Goal: Communication & Community: Participate in discussion

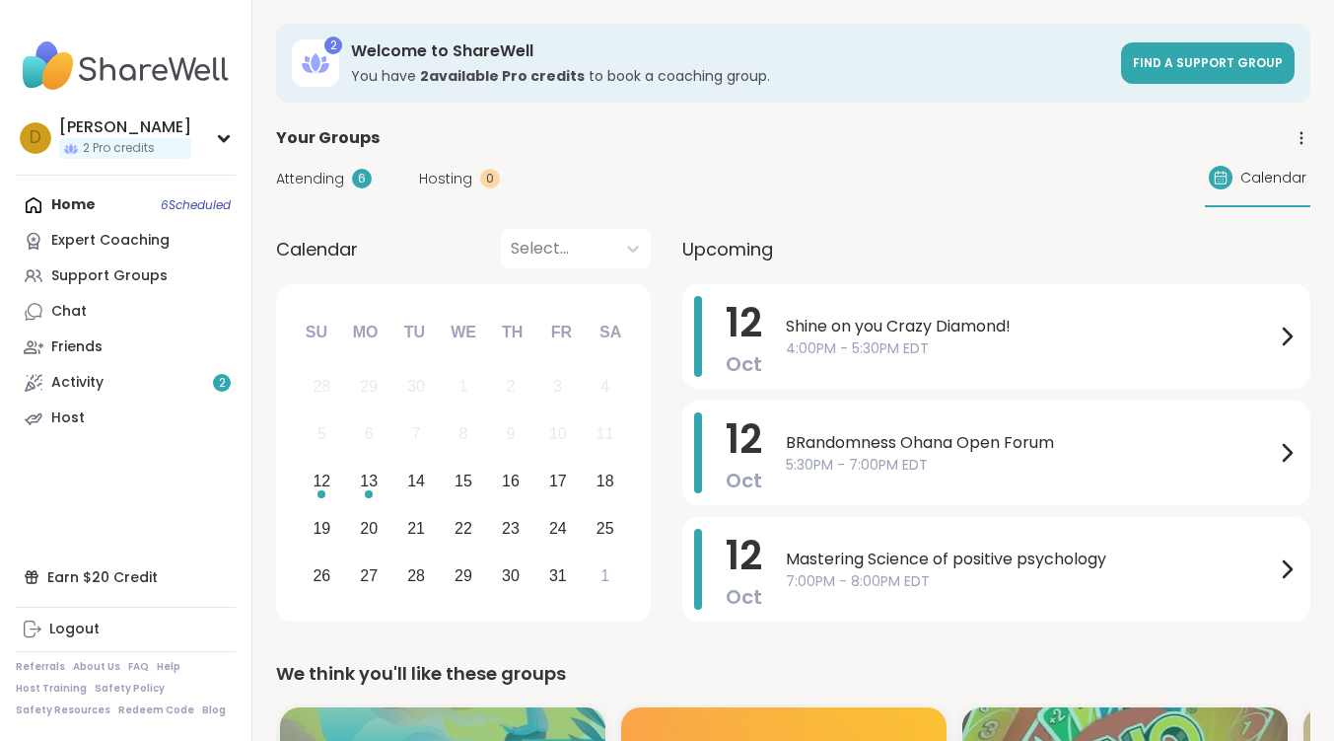
click at [93, 201] on div "Home 6 Scheduled Expert Coaching Support Groups Chat Friends Activity 2 Host" at bounding box center [126, 311] width 220 height 249
click at [841, 338] on span "4:00PM - 5:30PM EDT" at bounding box center [1030, 348] width 489 height 21
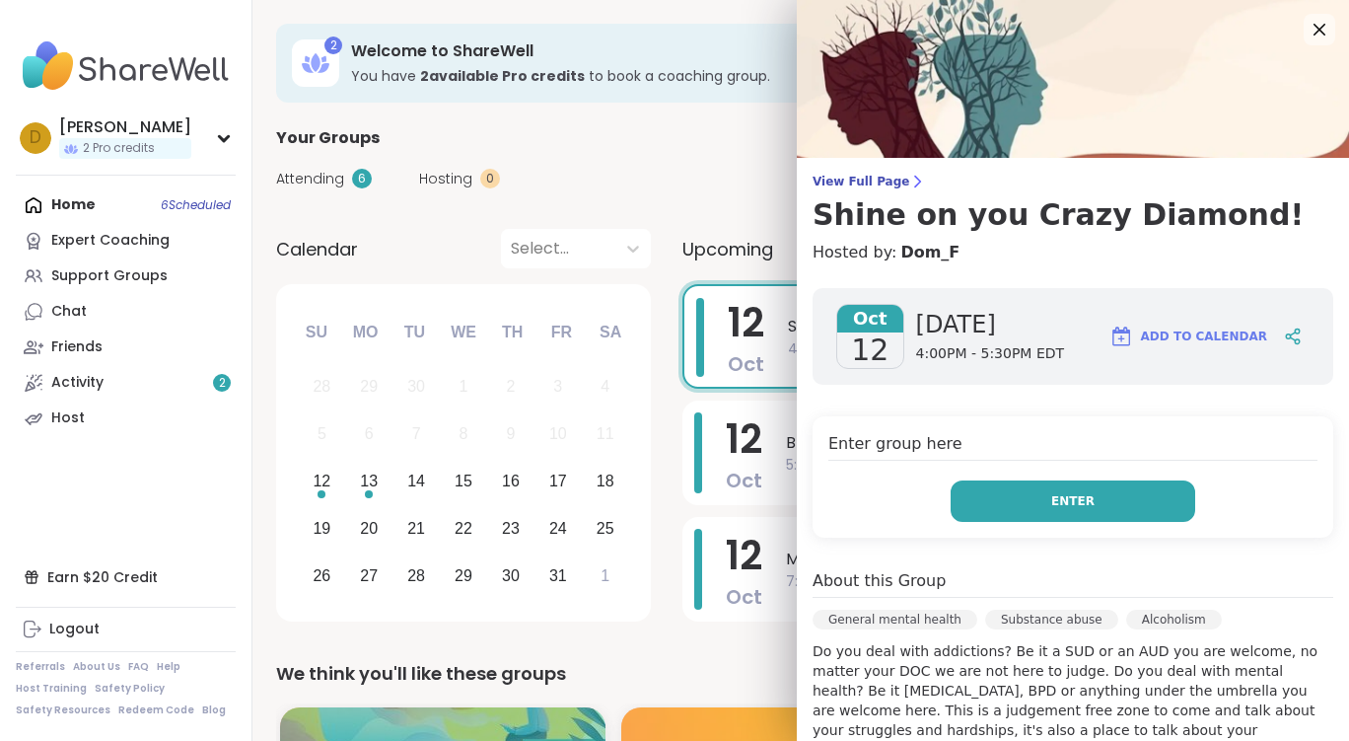
click at [1096, 515] on button "Enter" at bounding box center [1073, 500] width 245 height 41
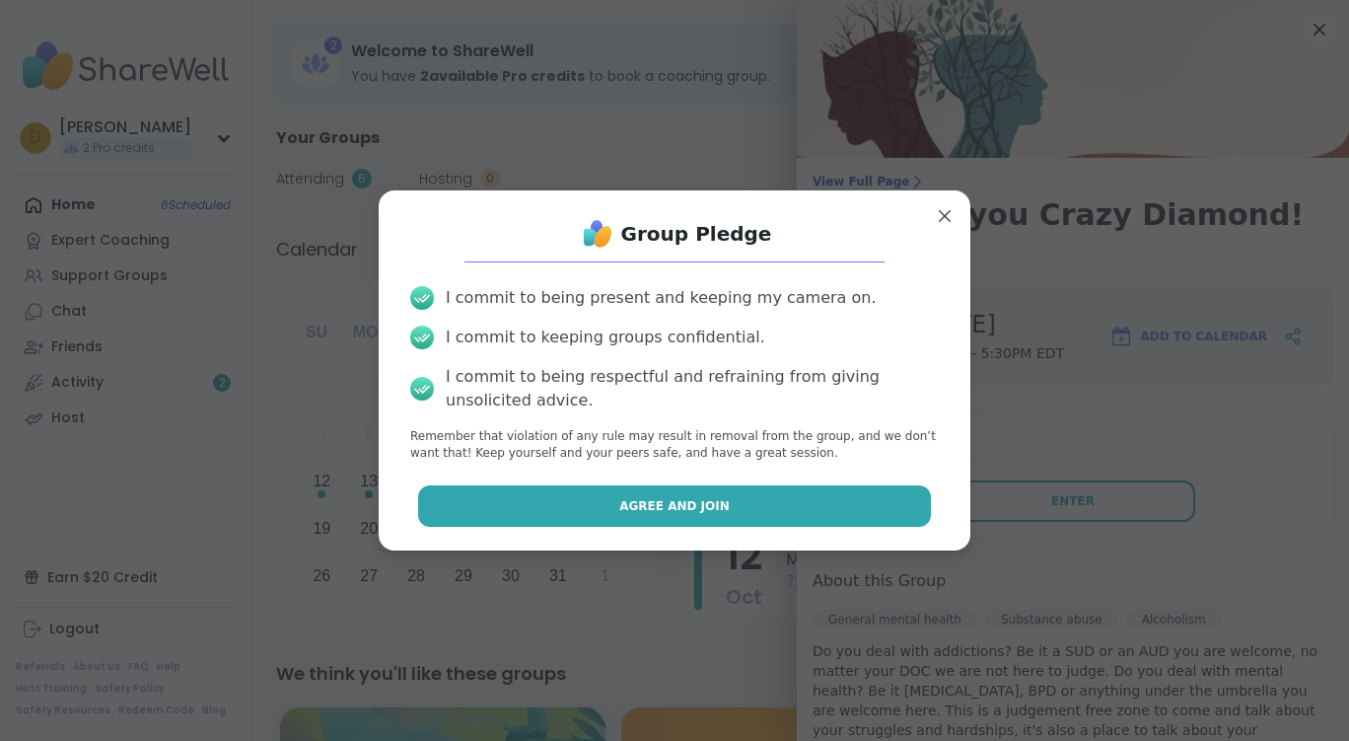
click at [792, 498] on button "Agree and Join" at bounding box center [675, 505] width 514 height 41
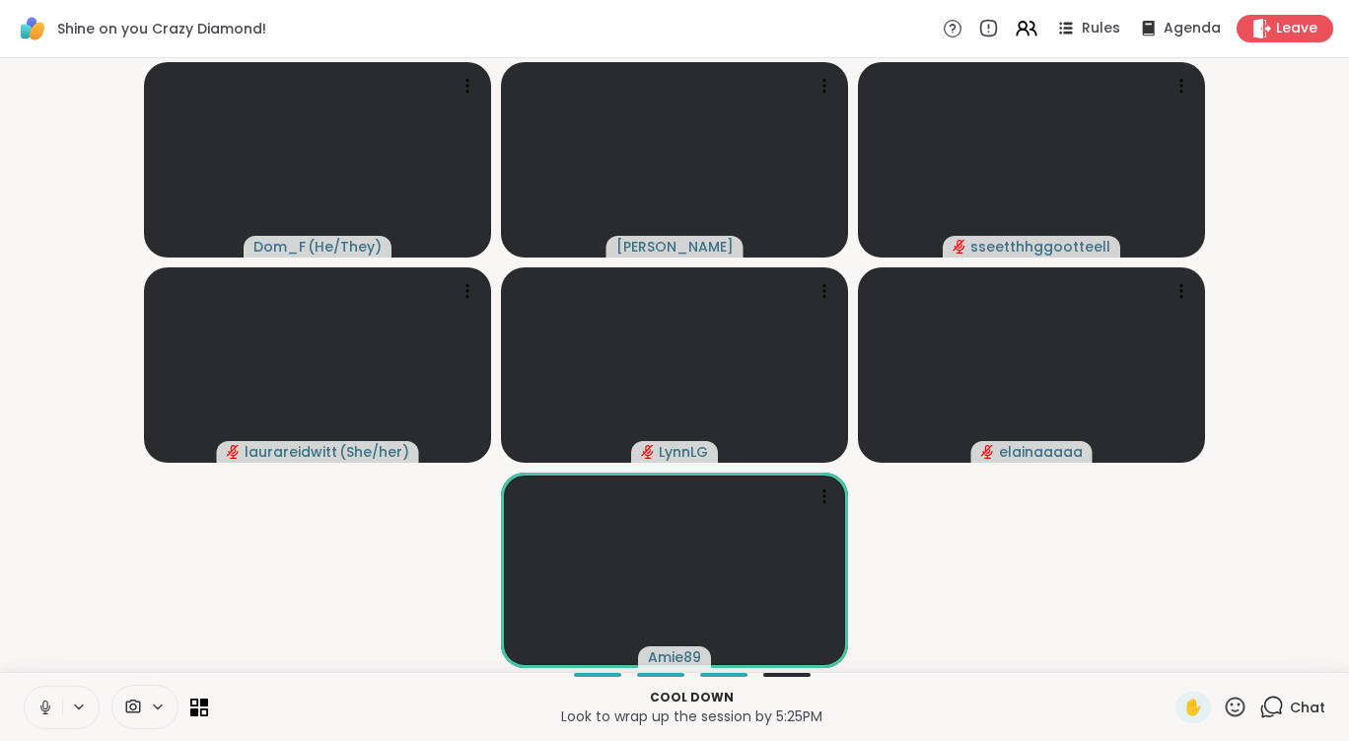
click at [1263, 705] on icon at bounding box center [1271, 706] width 25 height 25
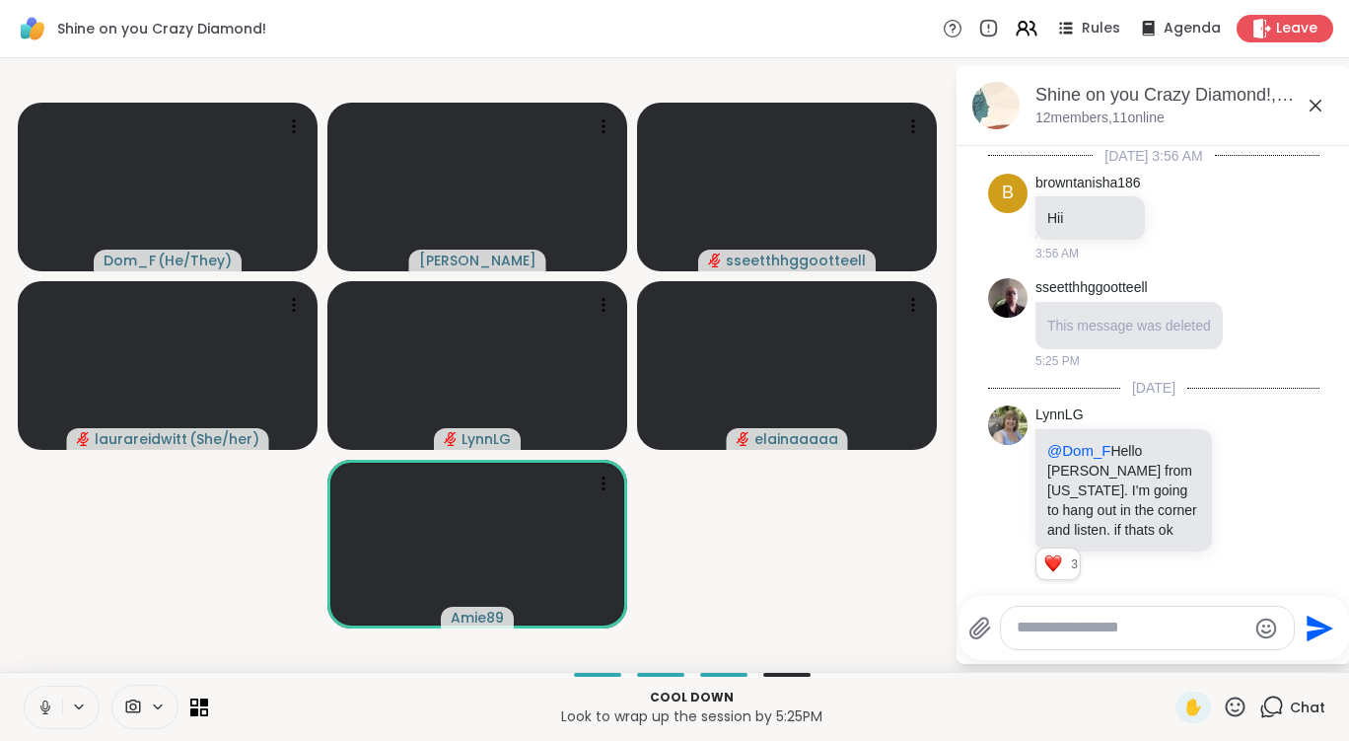
scroll to position [3650, 0]
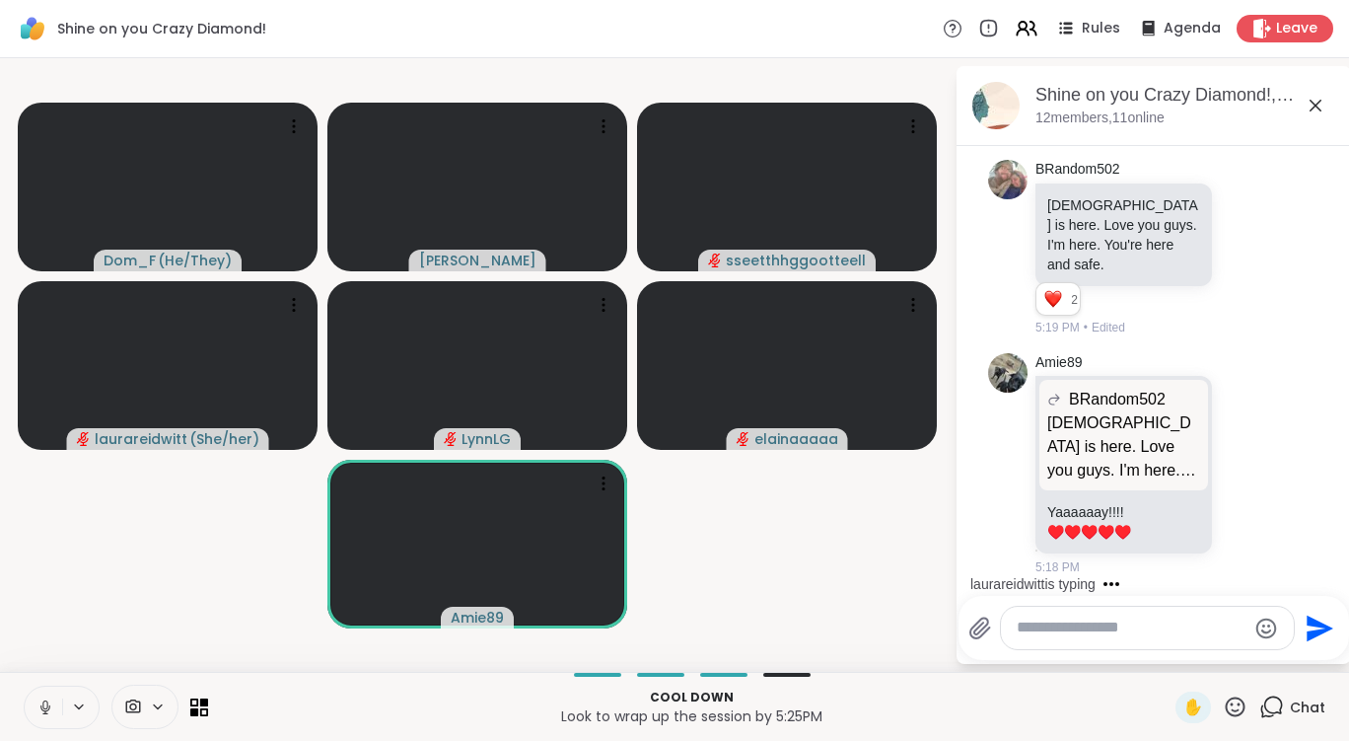
click at [47, 710] on icon at bounding box center [45, 707] width 10 height 6
click at [159, 712] on icon at bounding box center [158, 706] width 16 height 17
click at [189, 638] on icon at bounding box center [187, 636] width 18 height 18
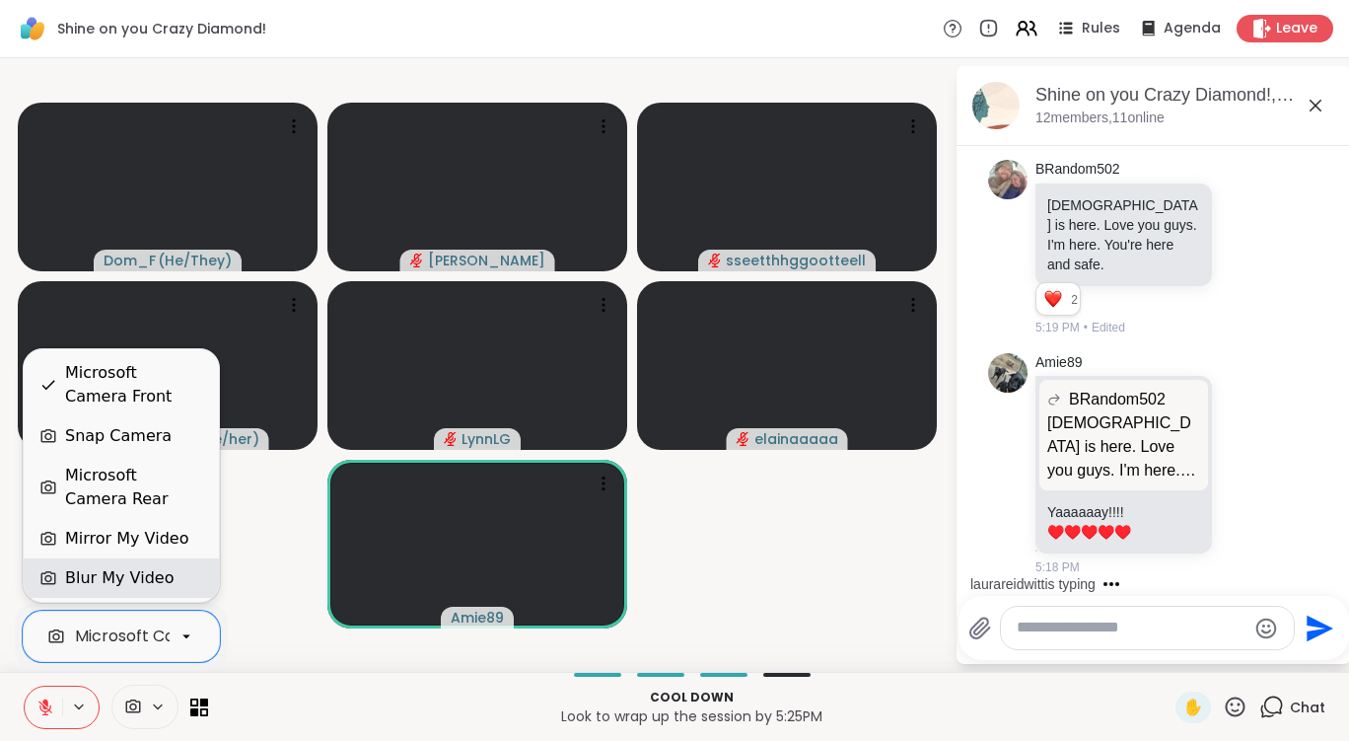
click at [174, 578] on div "Blur My Video" at bounding box center [121, 578] width 164 height 24
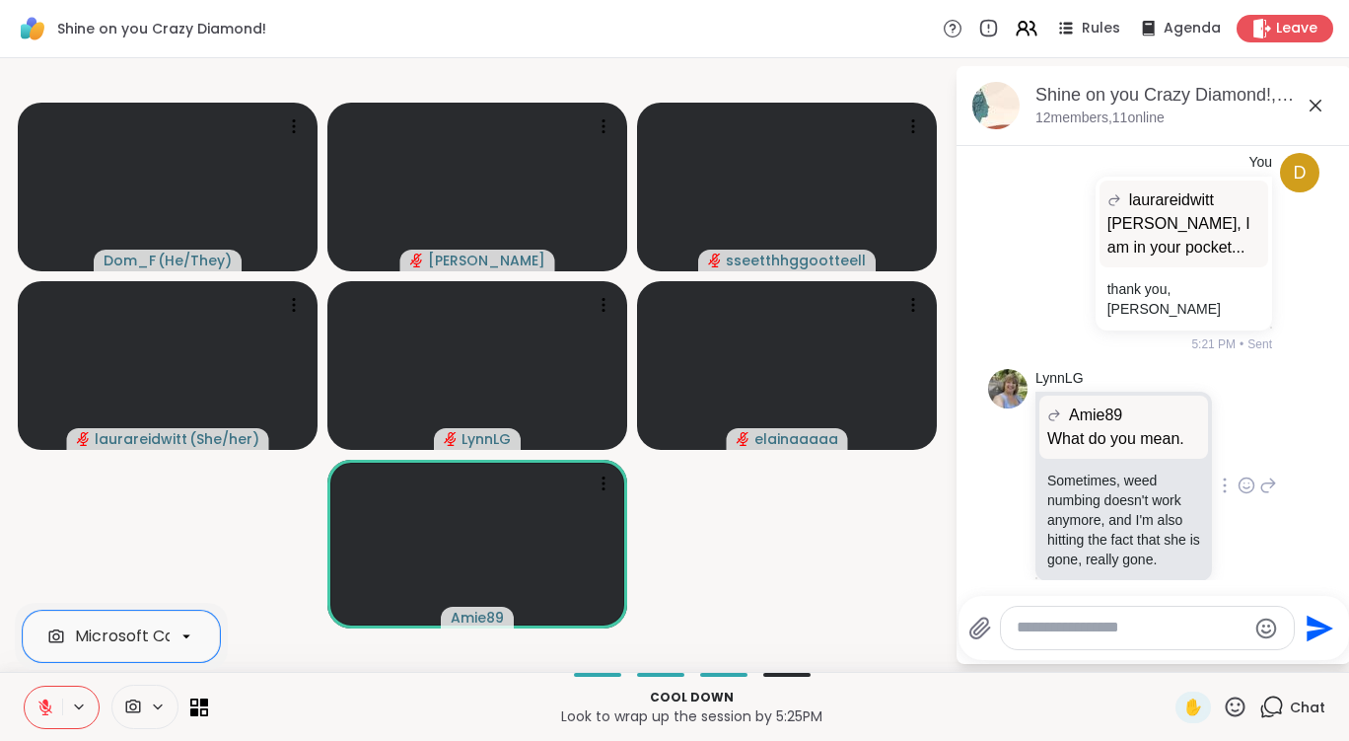
scroll to position [4017, 0]
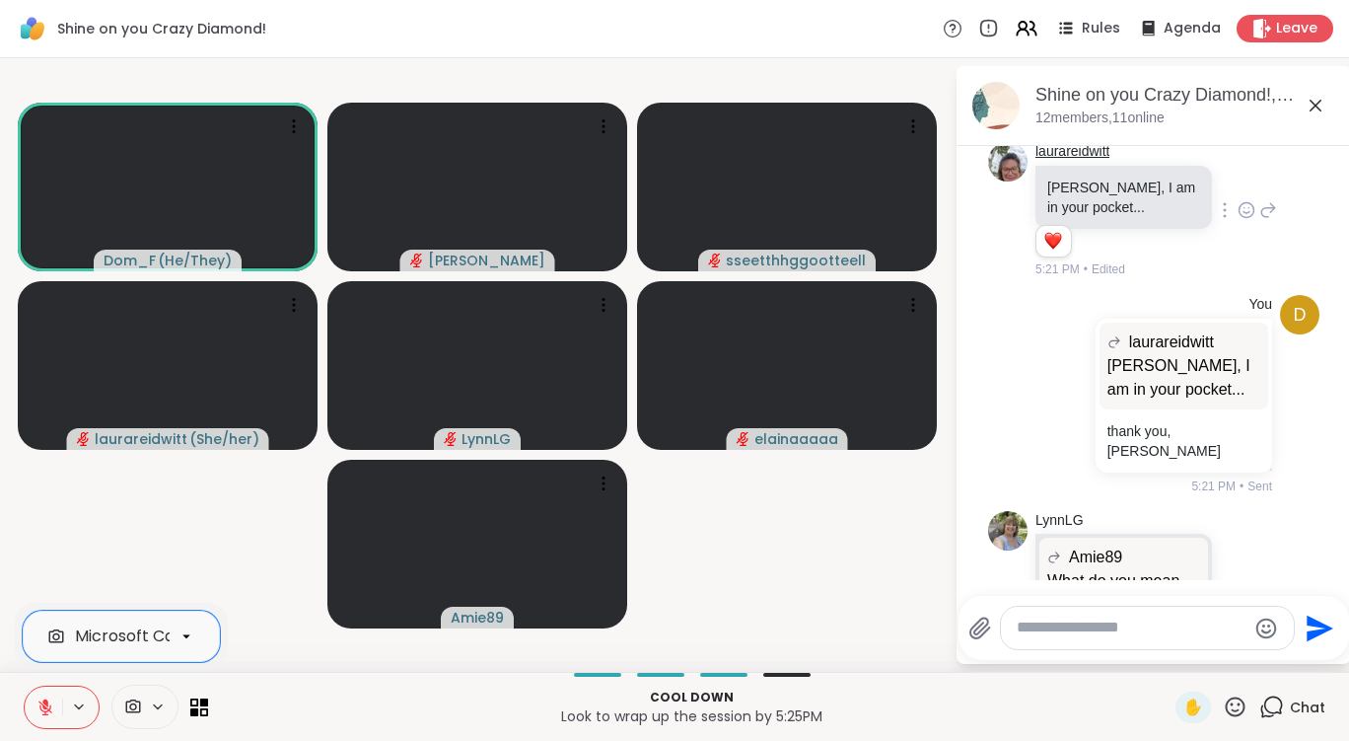
click at [1060, 162] on link "laurareidwitt" at bounding box center [1073, 152] width 74 height 20
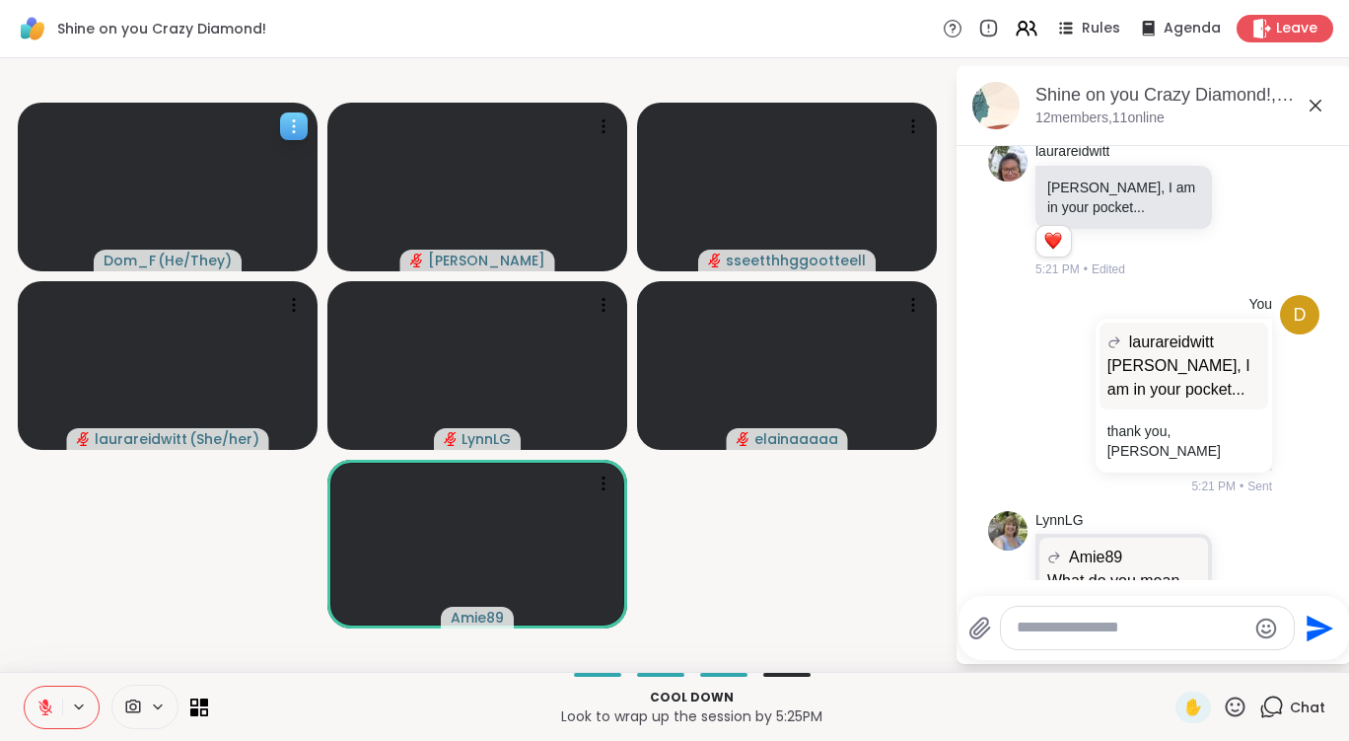
click at [111, 251] on span "Dom_F" at bounding box center [130, 261] width 52 height 20
click at [196, 200] on h4 "View Profile" at bounding box center [192, 203] width 83 height 20
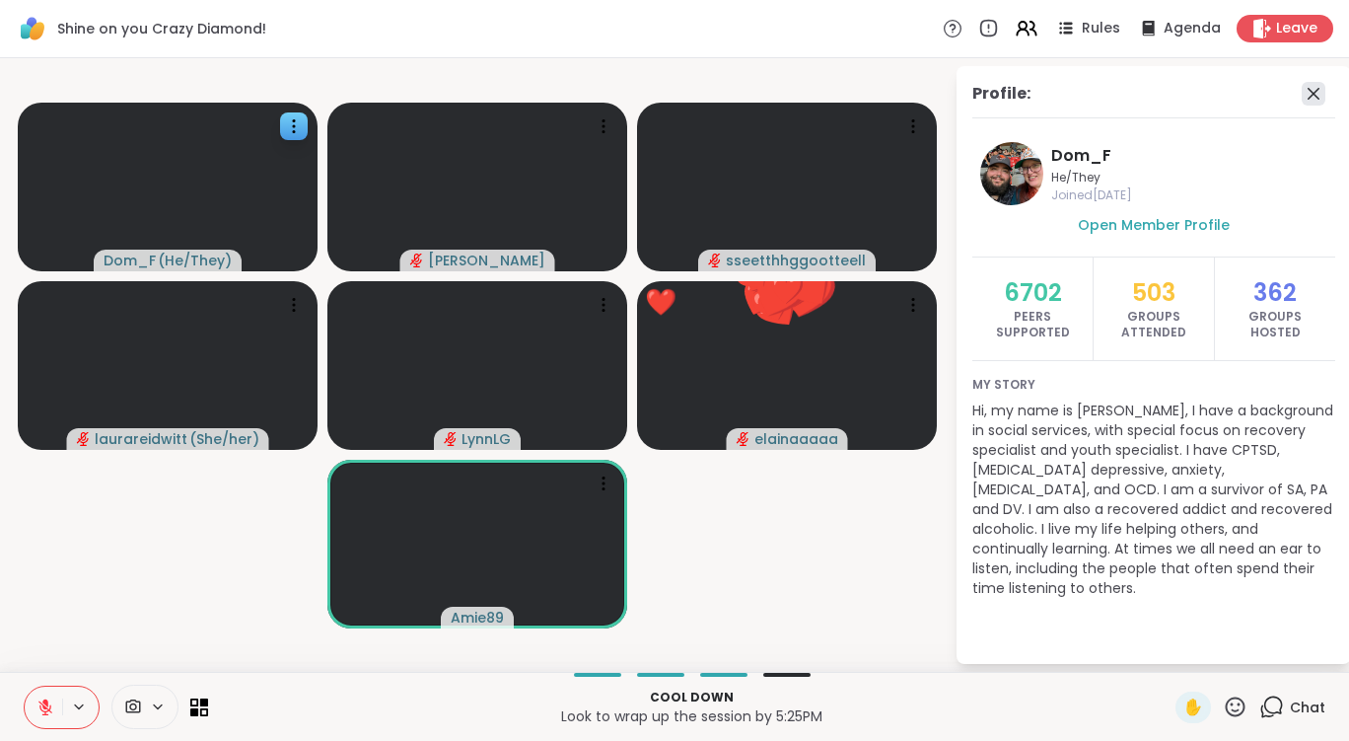
click at [1314, 87] on icon at bounding box center [1314, 94] width 24 height 24
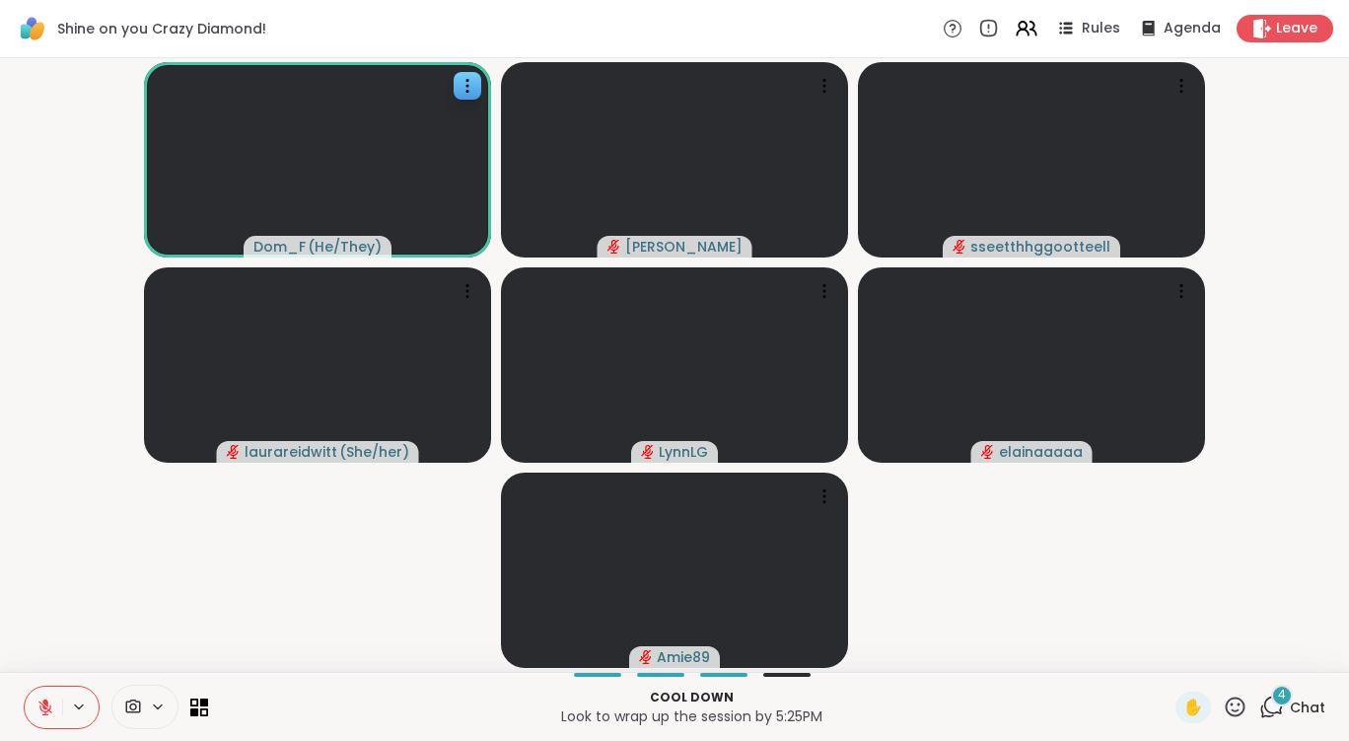
click at [1259, 700] on icon at bounding box center [1271, 706] width 25 height 25
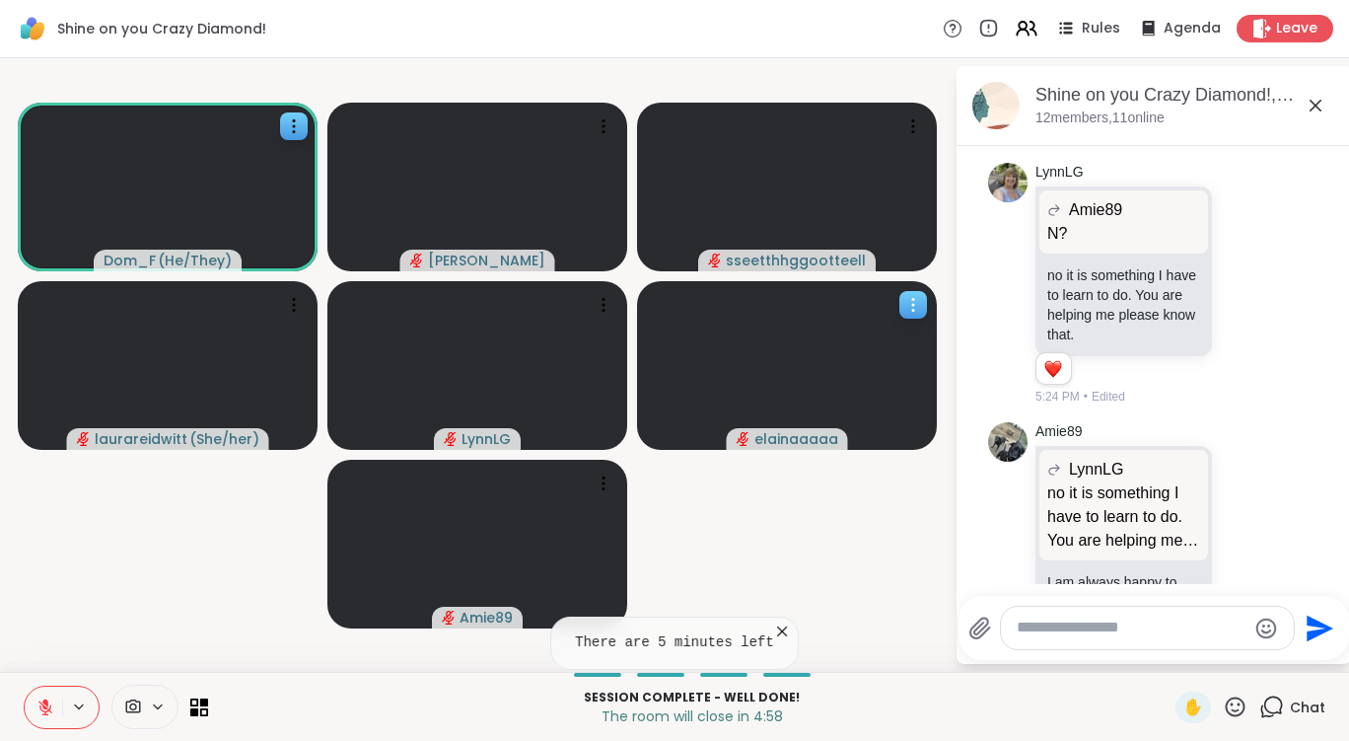
scroll to position [5360, 0]
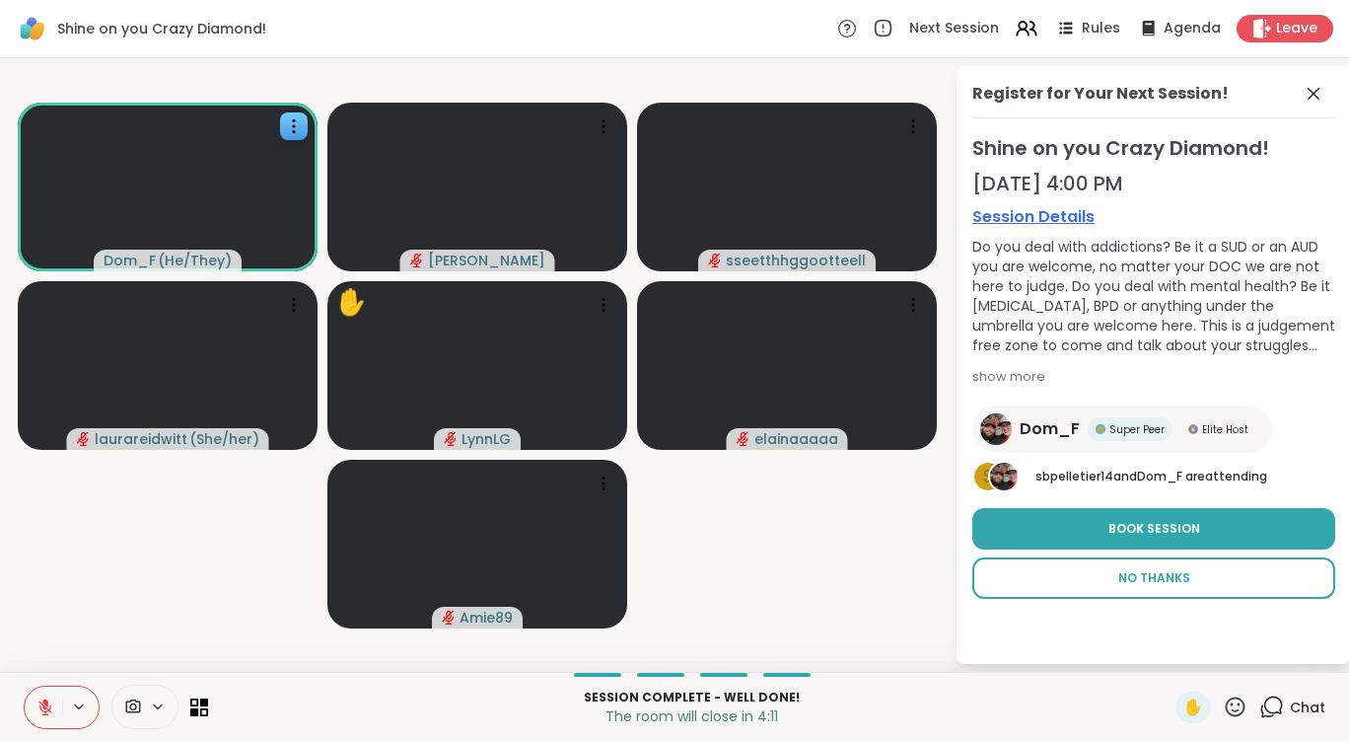
click at [1117, 574] on button "No Thanks" at bounding box center [1153, 577] width 363 height 41
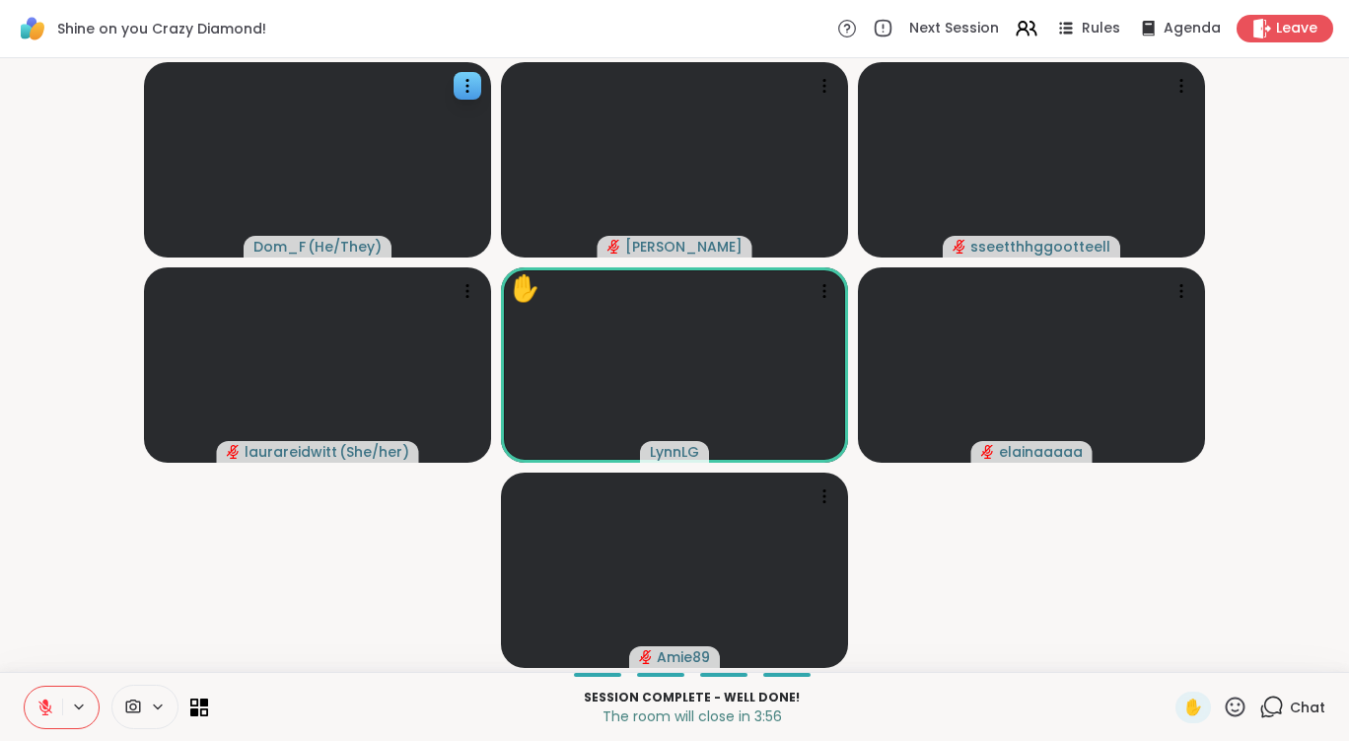
click at [1266, 701] on icon at bounding box center [1273, 705] width 19 height 18
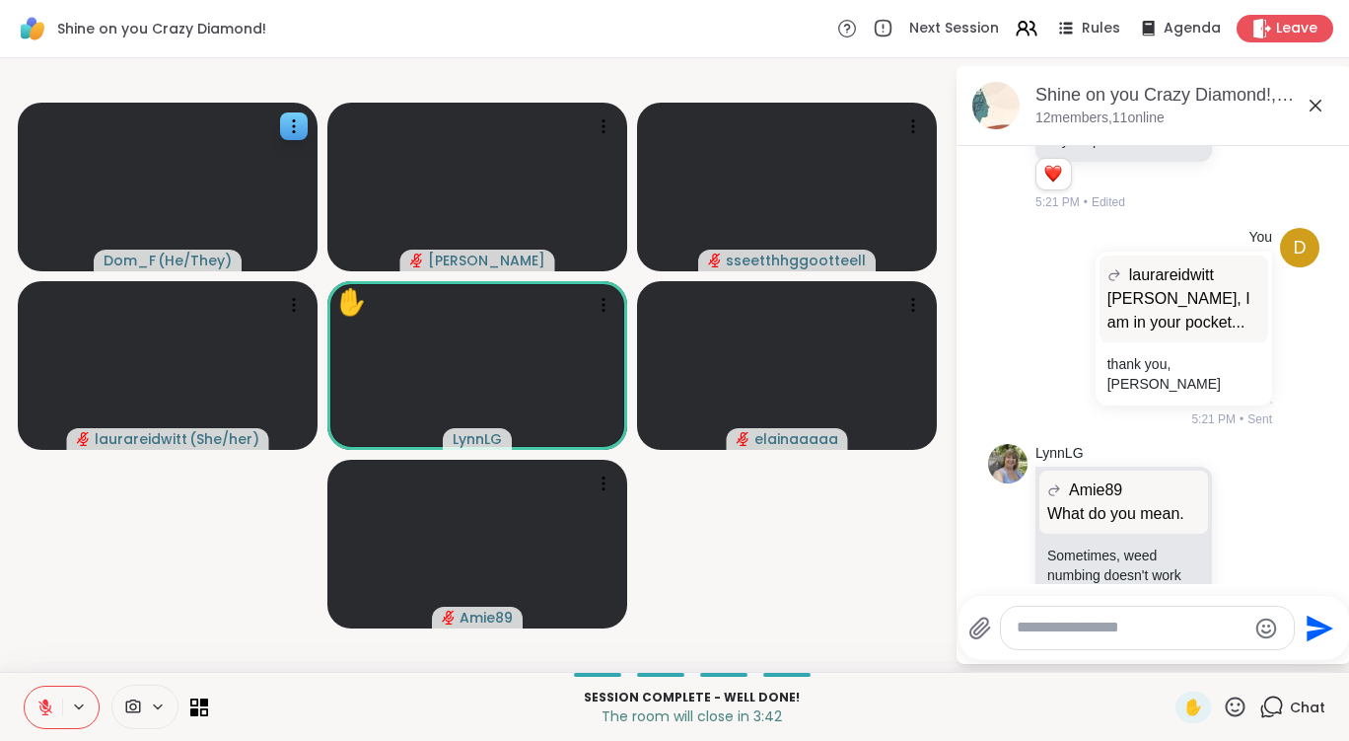
scroll to position [3988, 0]
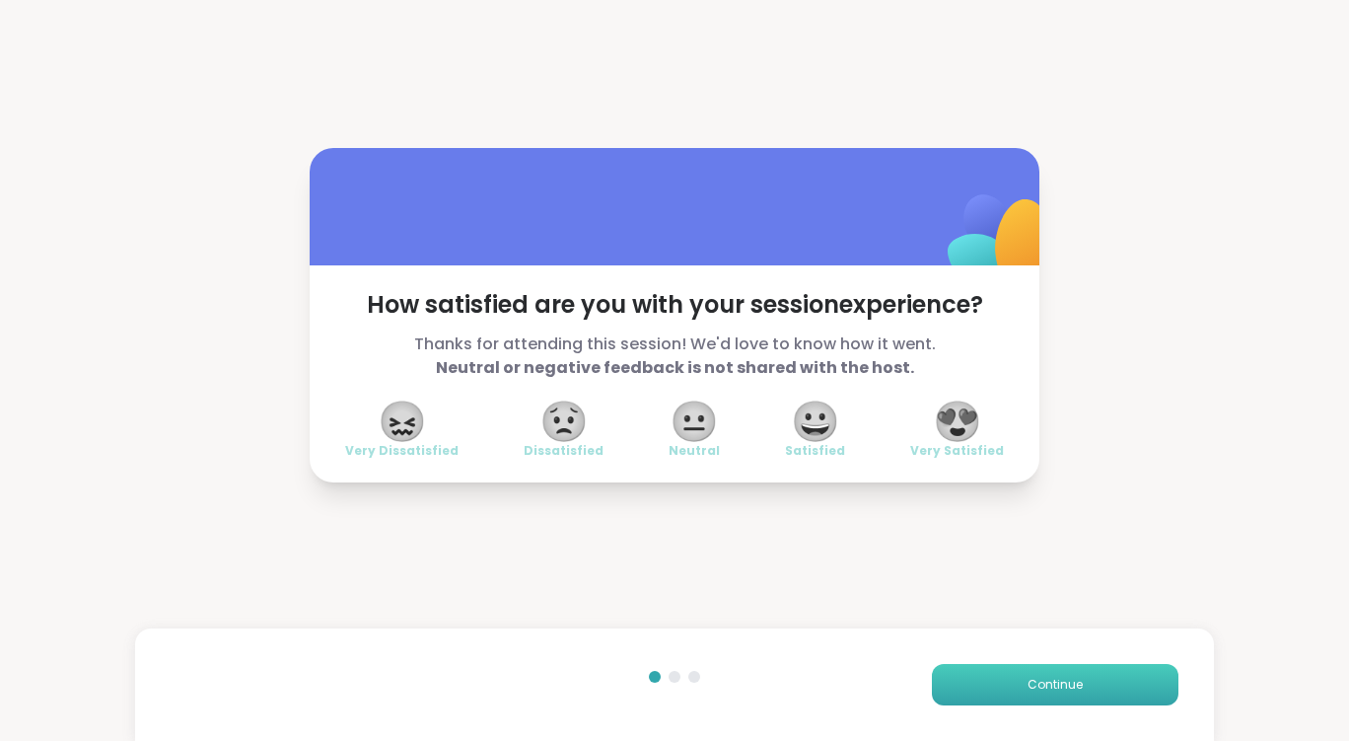
click at [1013, 682] on button "Continue" at bounding box center [1055, 684] width 247 height 41
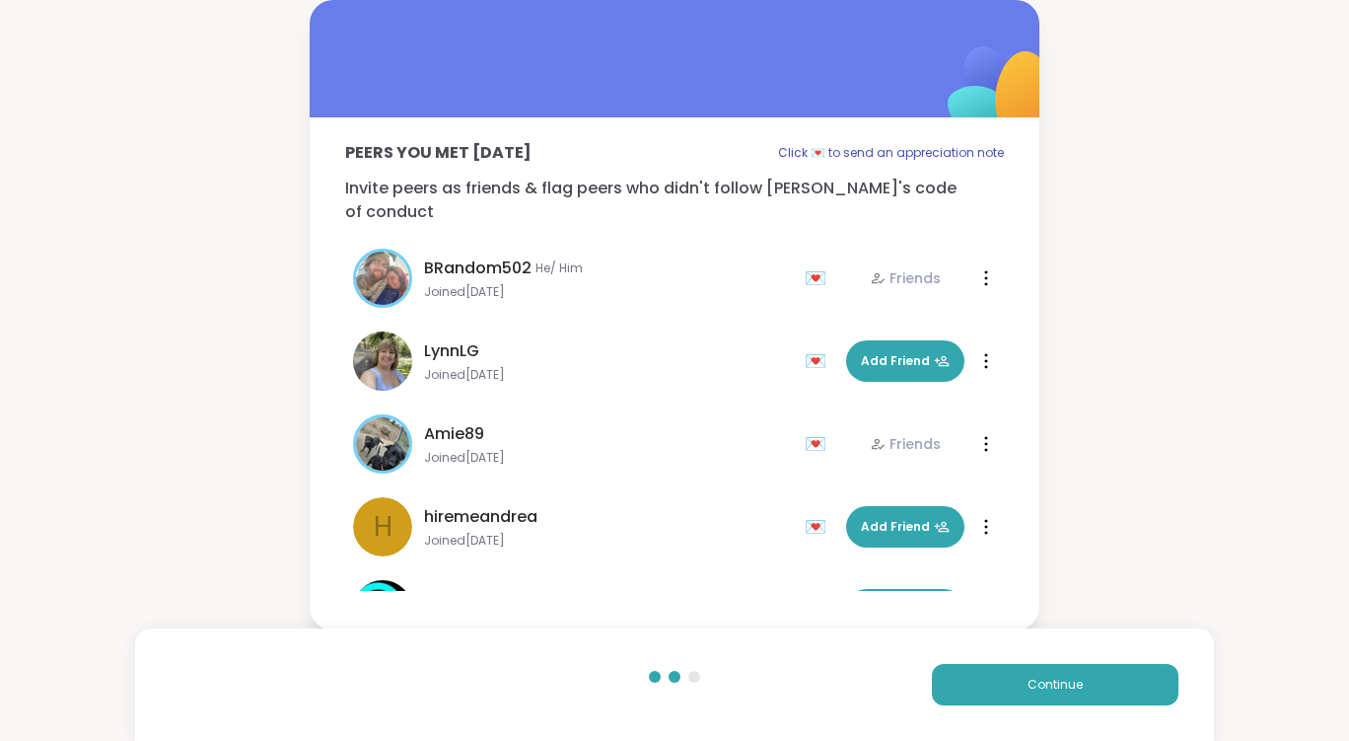
scroll to position [296, 0]
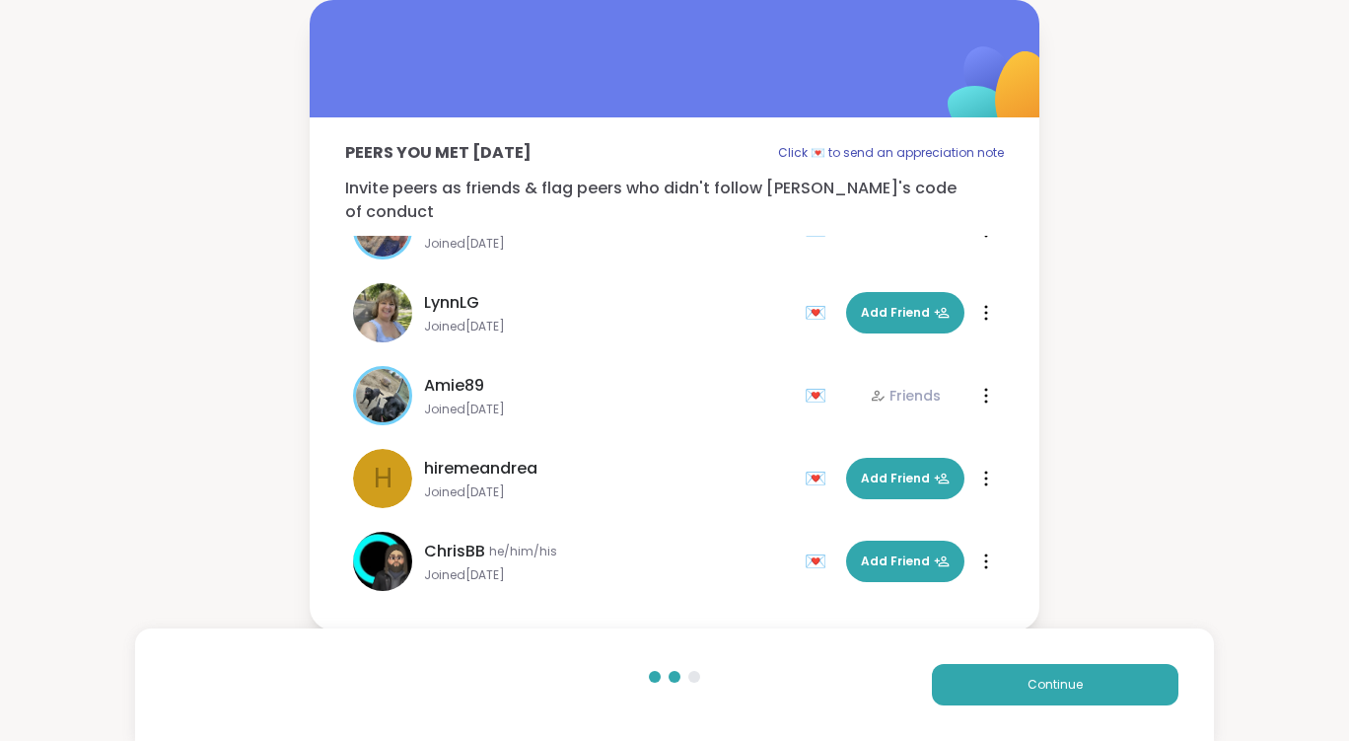
click at [1144, 517] on div "Peers you met [DATE] Click 💌 to send an appreciation note Invite peers as frien…" at bounding box center [674, 315] width 1349 height 630
click at [1078, 694] on button "Continue" at bounding box center [1055, 684] width 247 height 41
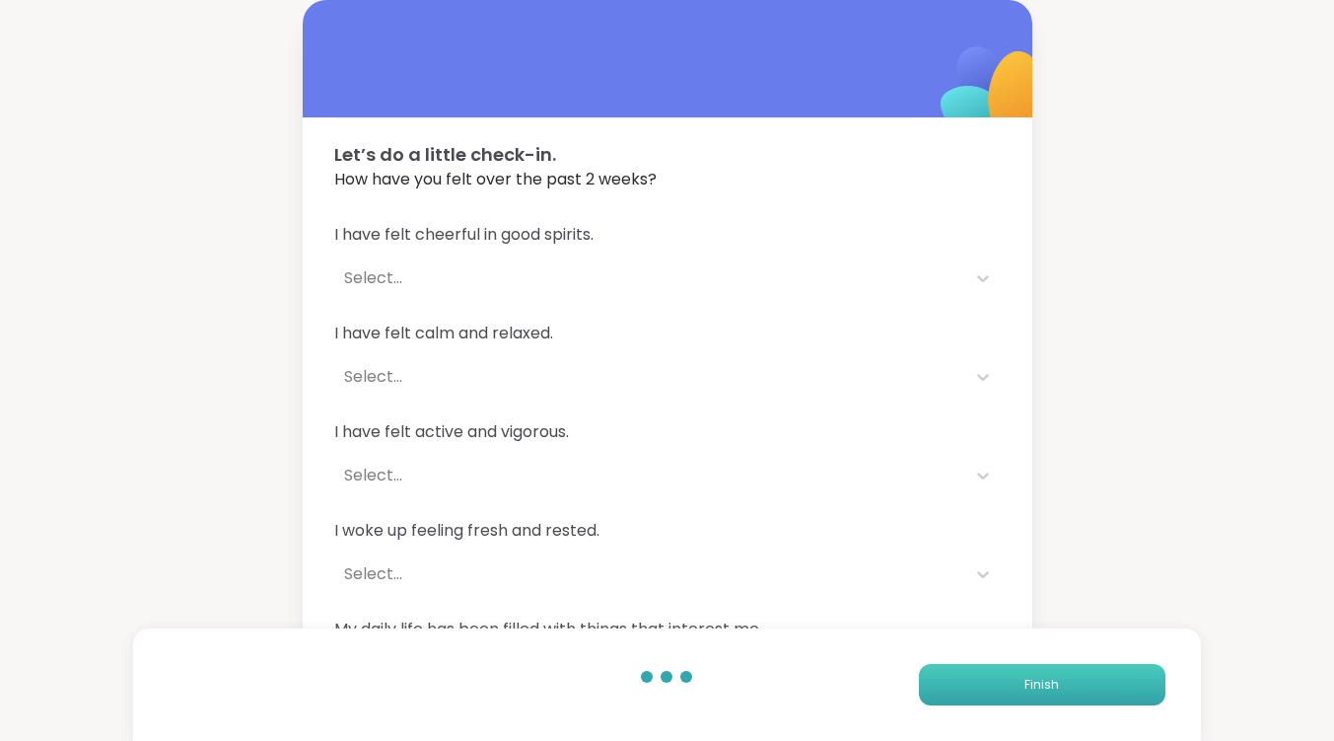
click at [1078, 694] on button "Finish" at bounding box center [1042, 684] width 247 height 41
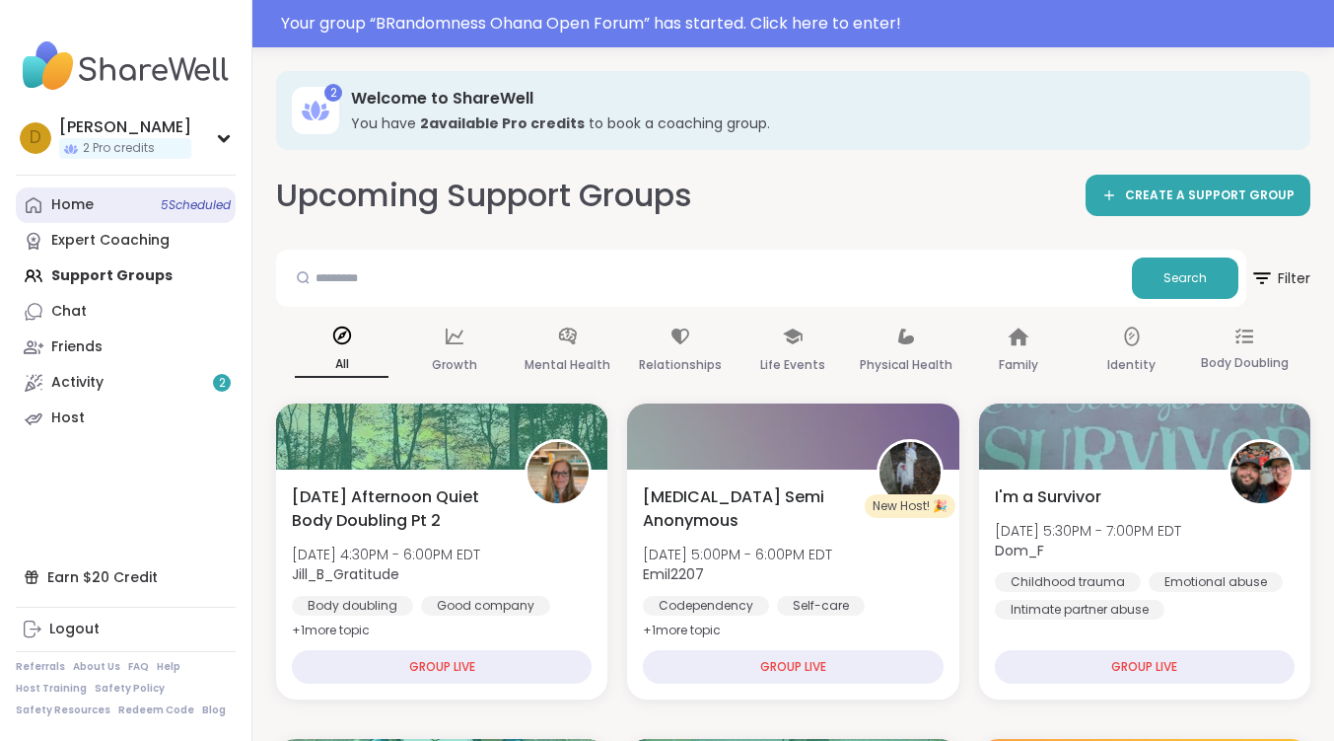
click at [100, 205] on link "Home 5 Scheduled" at bounding box center [126, 205] width 220 height 36
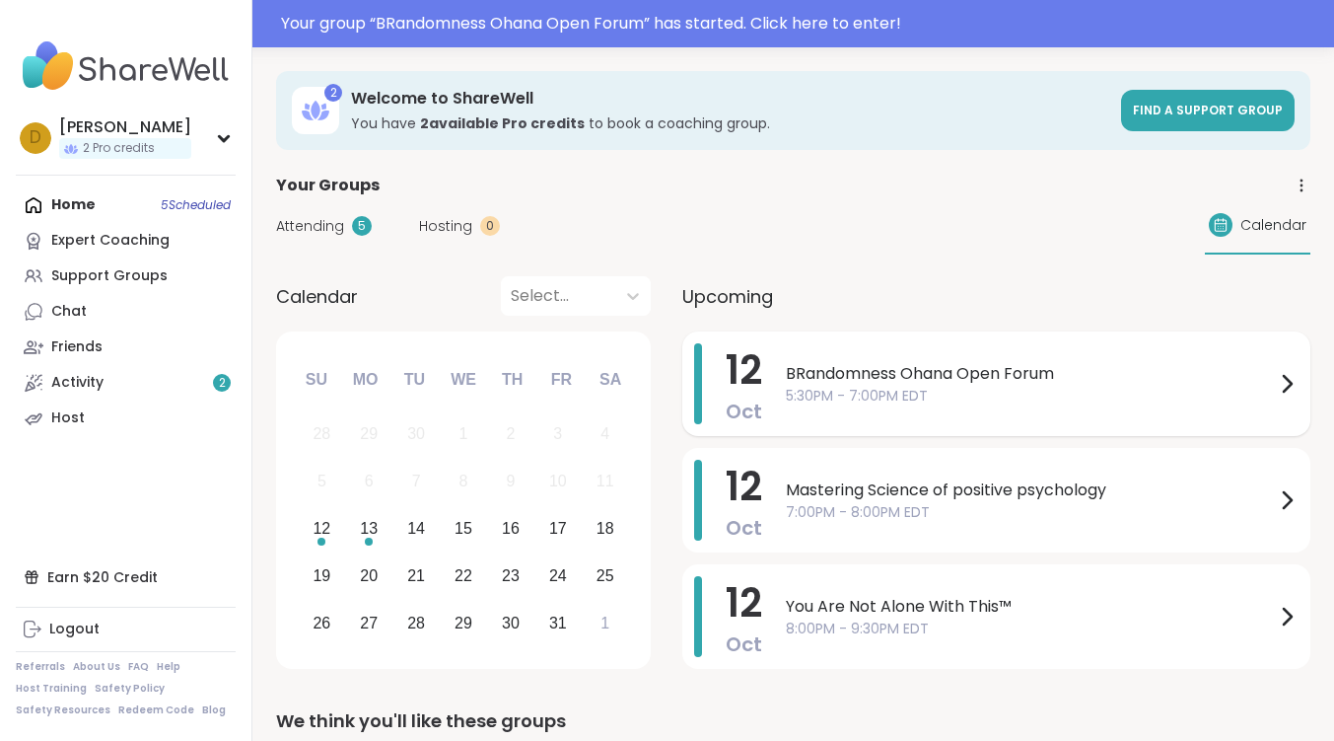
click at [865, 370] on span "BRandomness Ohana Open Forum" at bounding box center [1030, 374] width 489 height 24
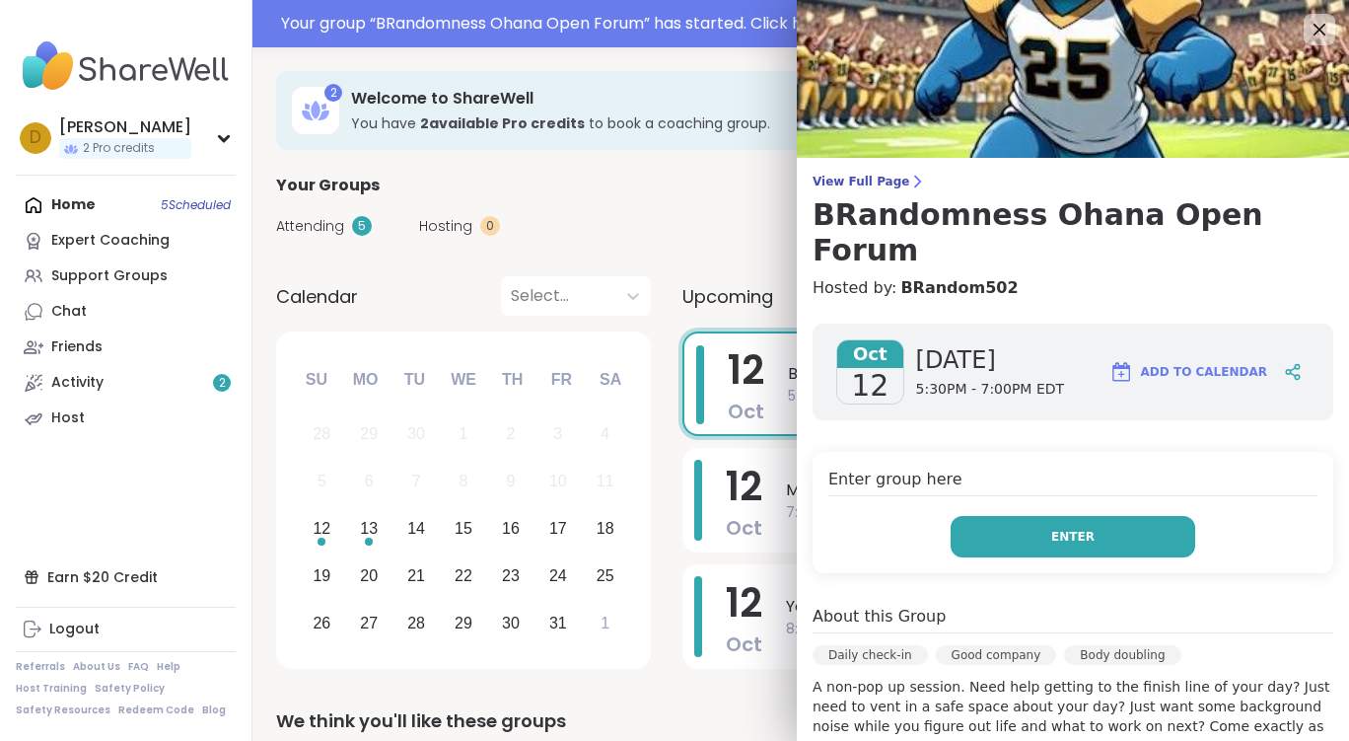
click at [1091, 516] on button "Enter" at bounding box center [1073, 536] width 245 height 41
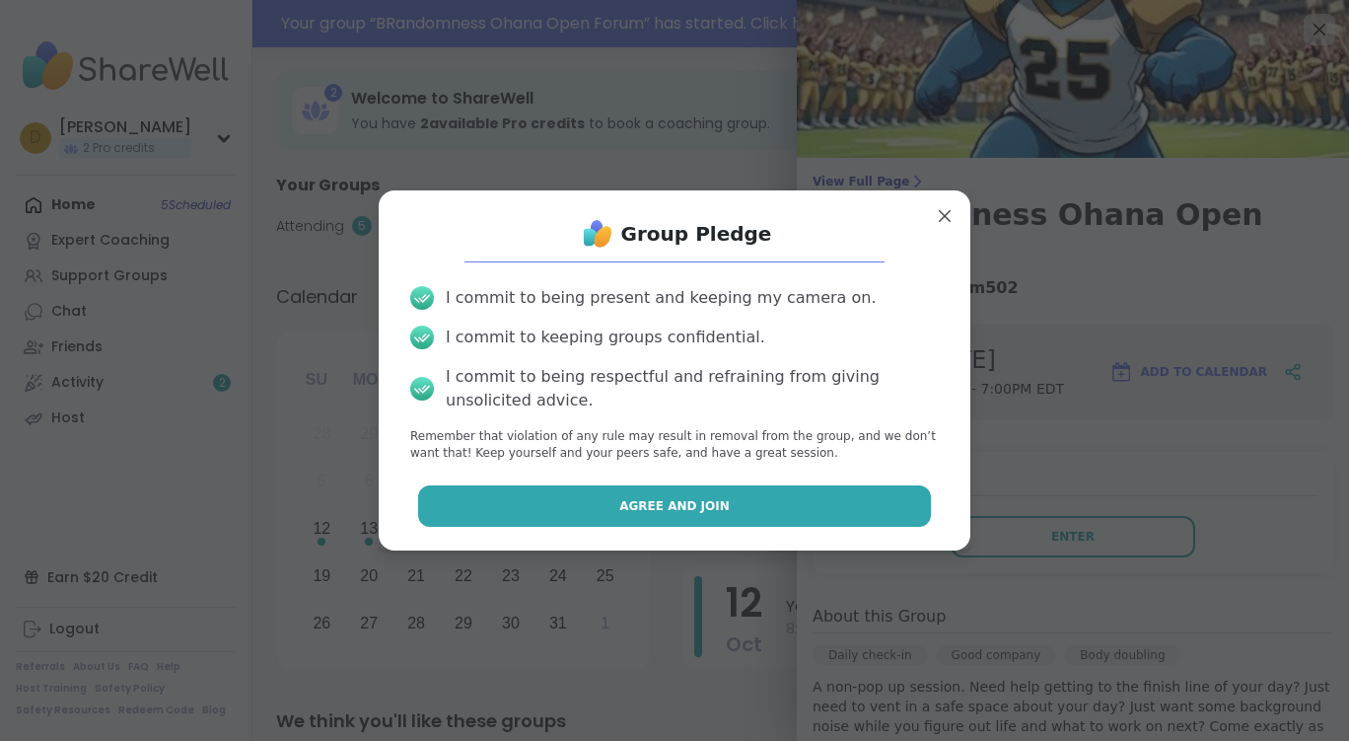
click at [809, 515] on button "Agree and Join" at bounding box center [675, 505] width 514 height 41
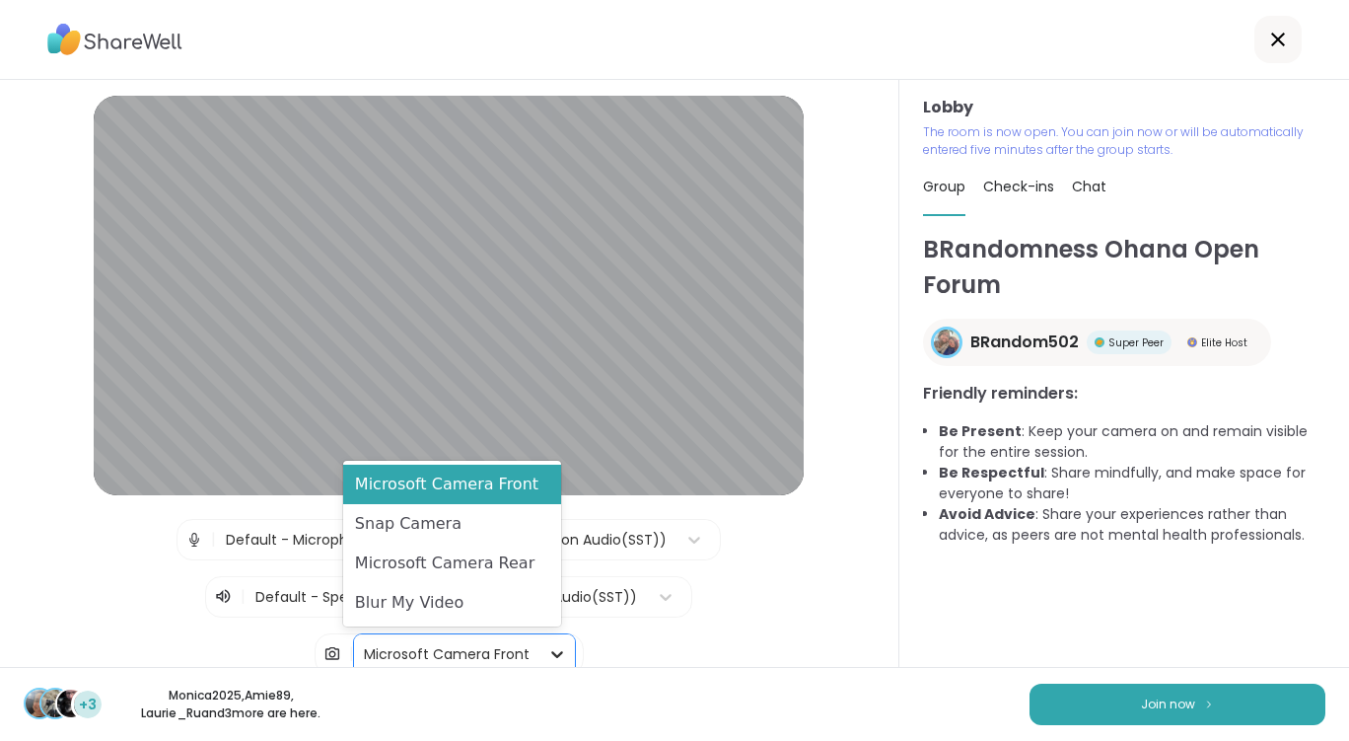
click at [548, 651] on icon at bounding box center [557, 654] width 20 height 20
click at [479, 601] on div "Blur My Video" at bounding box center [452, 602] width 218 height 39
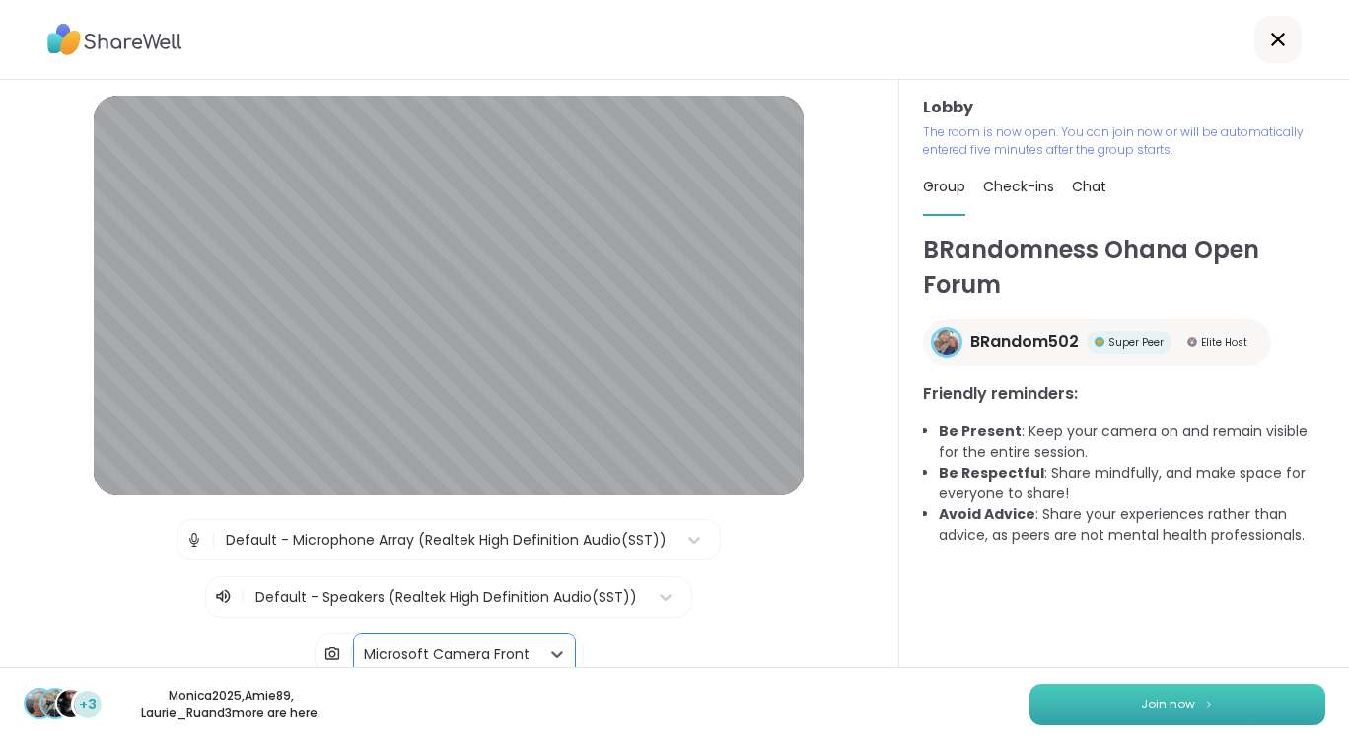
click at [1144, 711] on span "Join now" at bounding box center [1168, 704] width 54 height 18
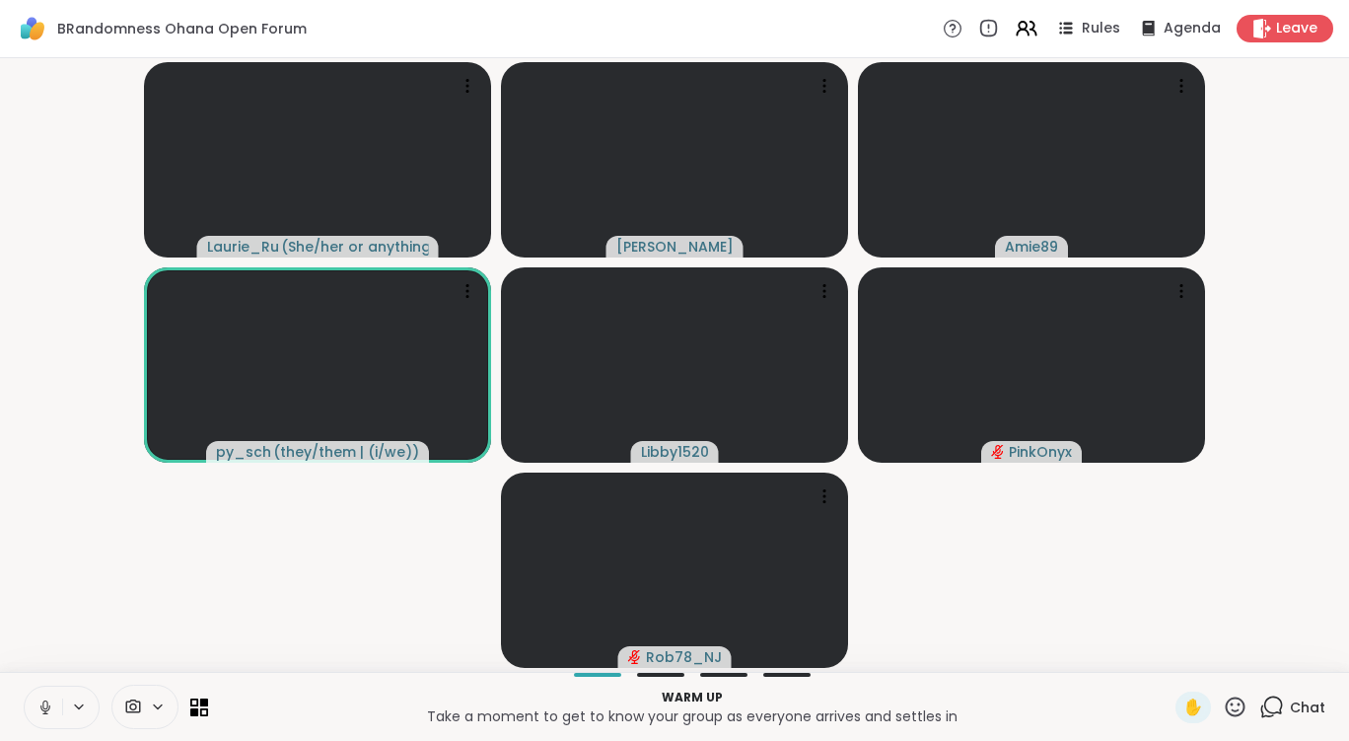
click at [52, 365] on video-player-container "[PERSON_NAME] ( She/her or anything else ) [PERSON_NAME] Amie89 py_sch ( they/t…" at bounding box center [675, 365] width 1326 height 598
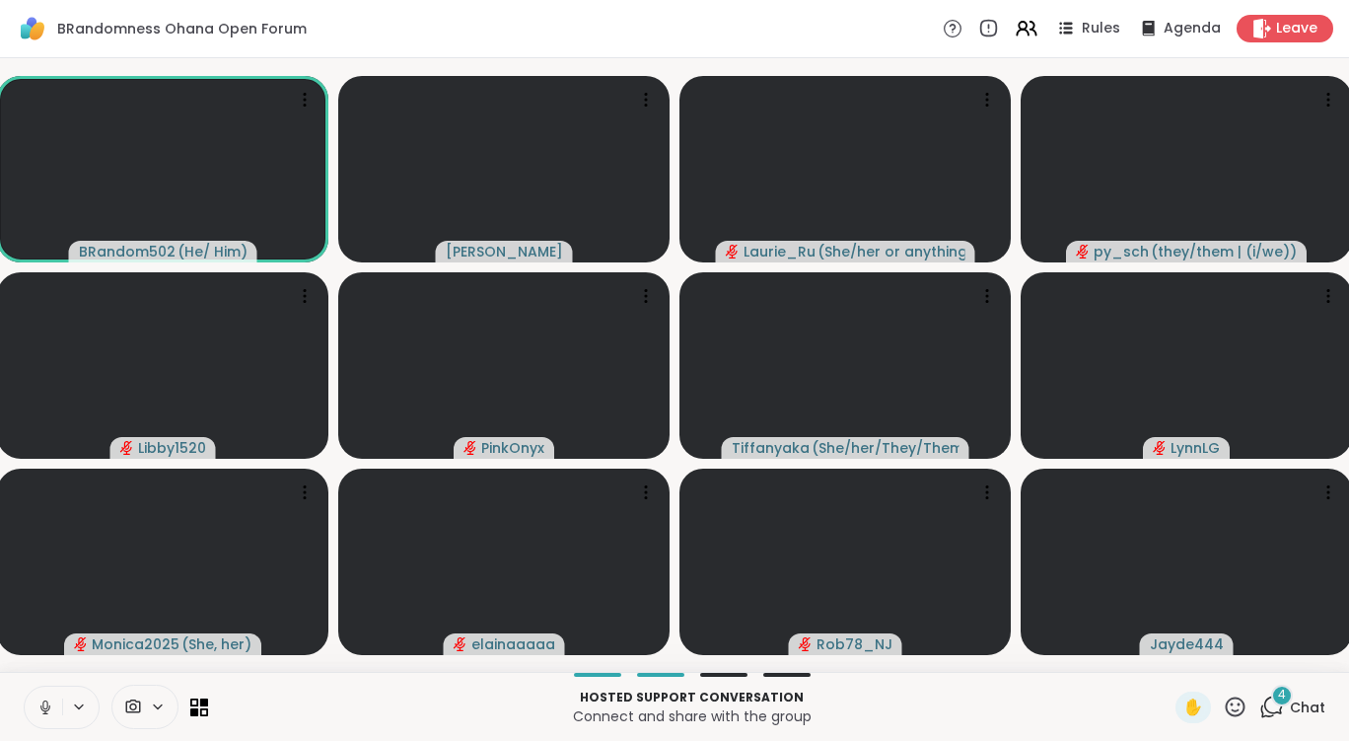
click at [48, 707] on icon at bounding box center [45, 707] width 10 height 6
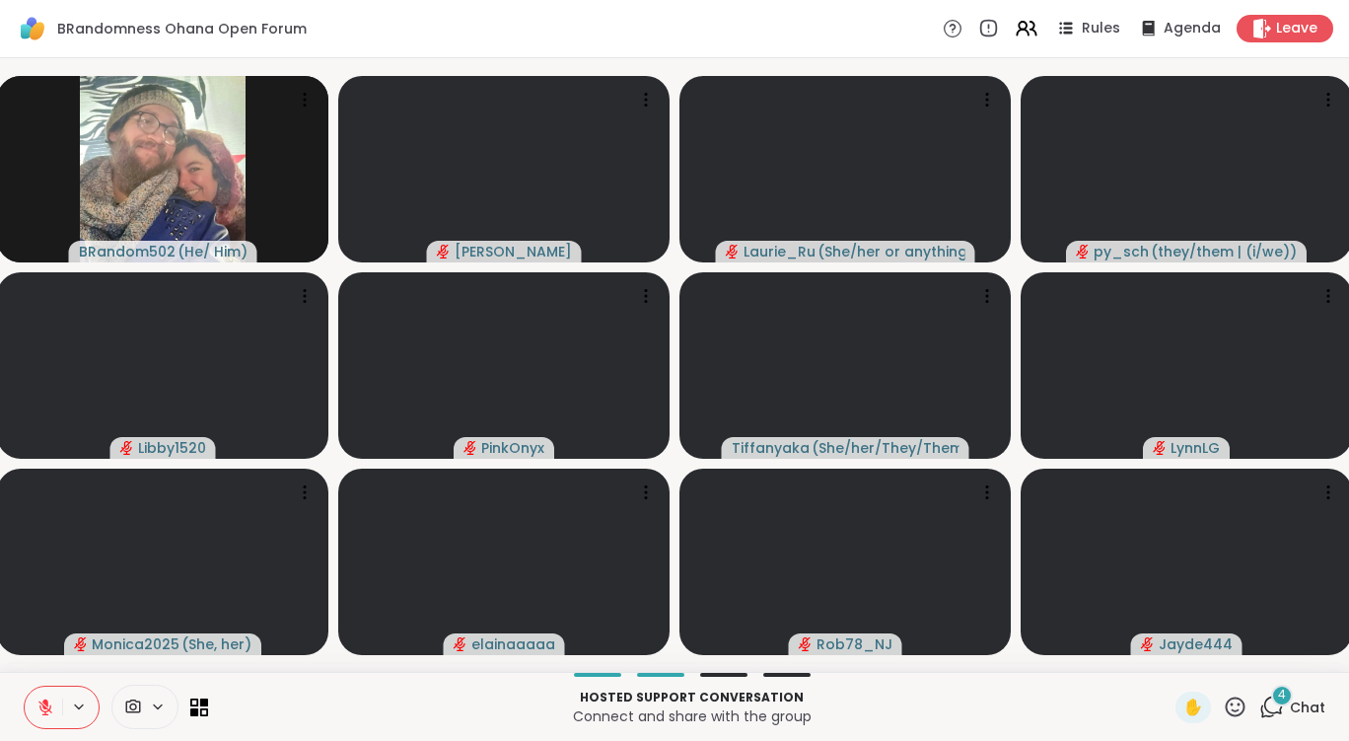
click at [61, 682] on div "Hosted support conversation Connect and share with the group ✋ 4 Chat" at bounding box center [674, 706] width 1349 height 69
click at [41, 705] on icon at bounding box center [45, 707] width 18 height 18
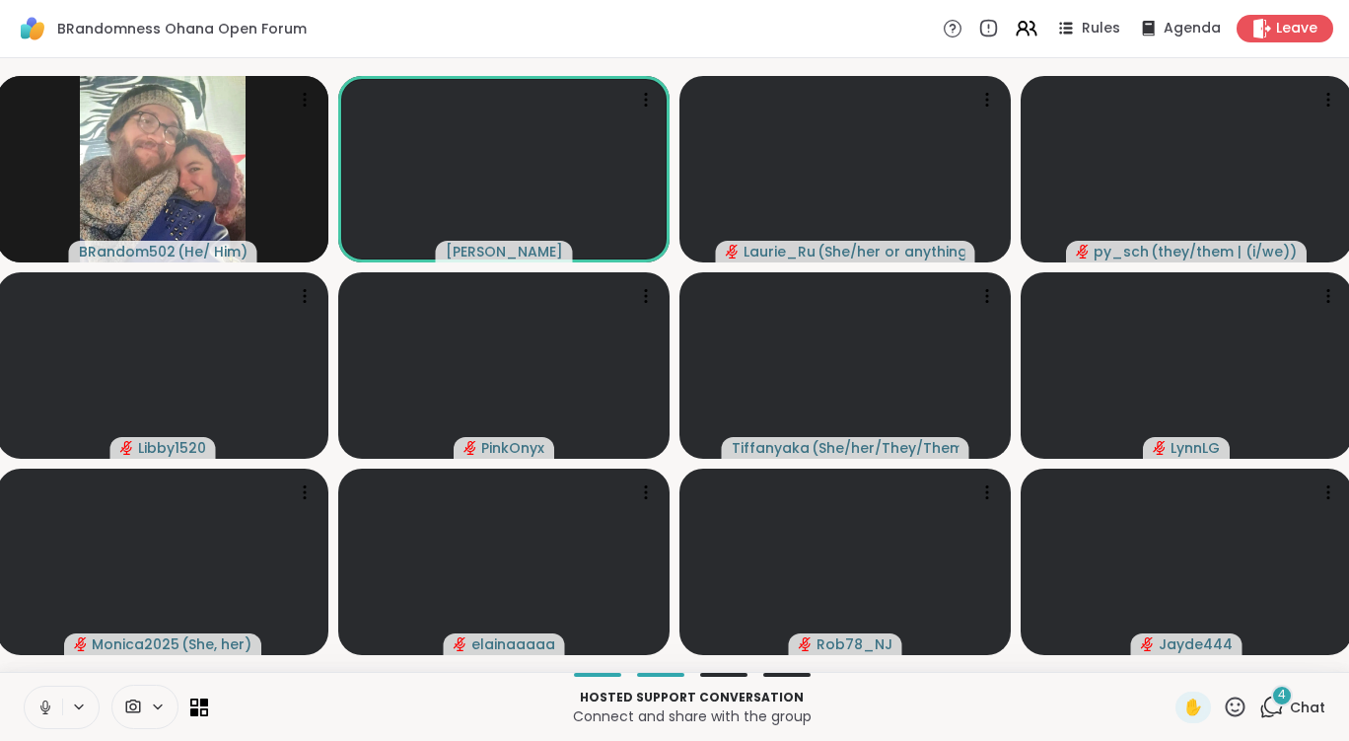
click at [49, 708] on icon at bounding box center [45, 707] width 10 height 6
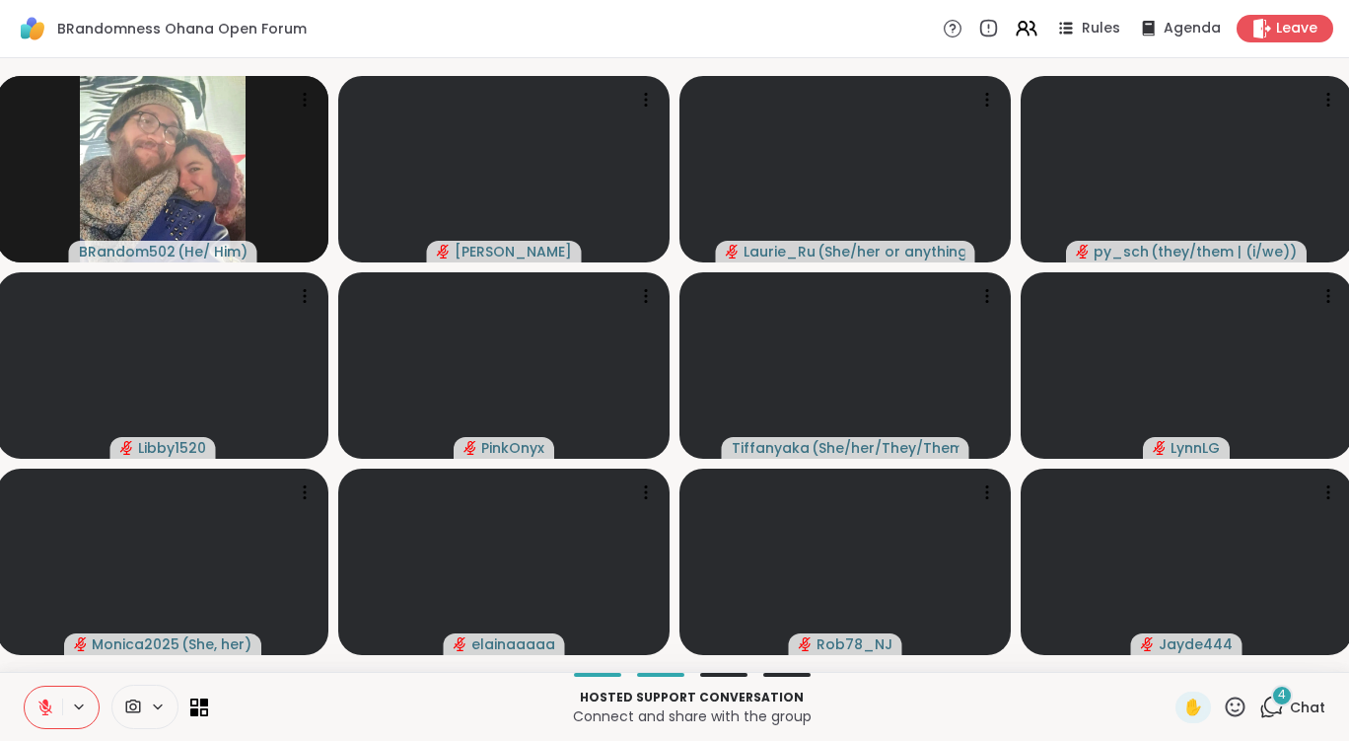
click at [1260, 704] on icon at bounding box center [1271, 706] width 25 height 25
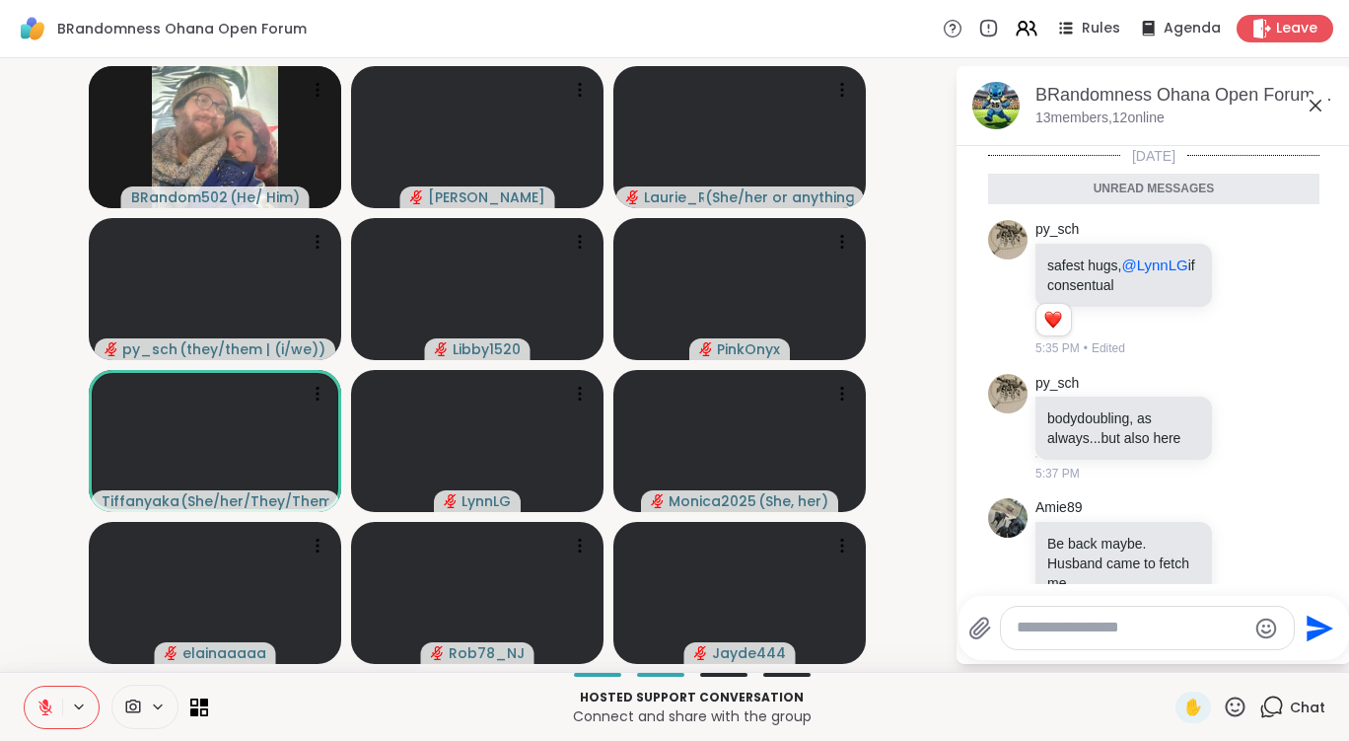
scroll to position [283, 0]
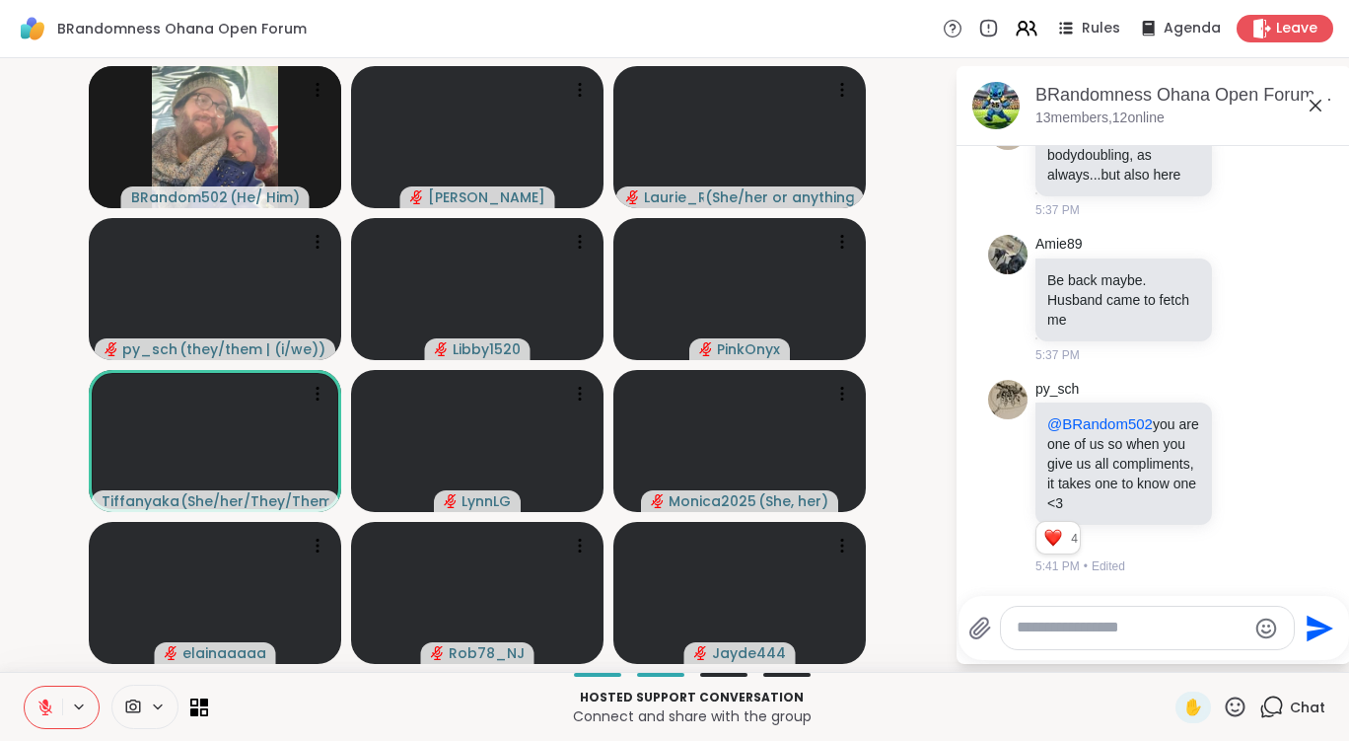
click at [1313, 108] on icon at bounding box center [1316, 106] width 24 height 24
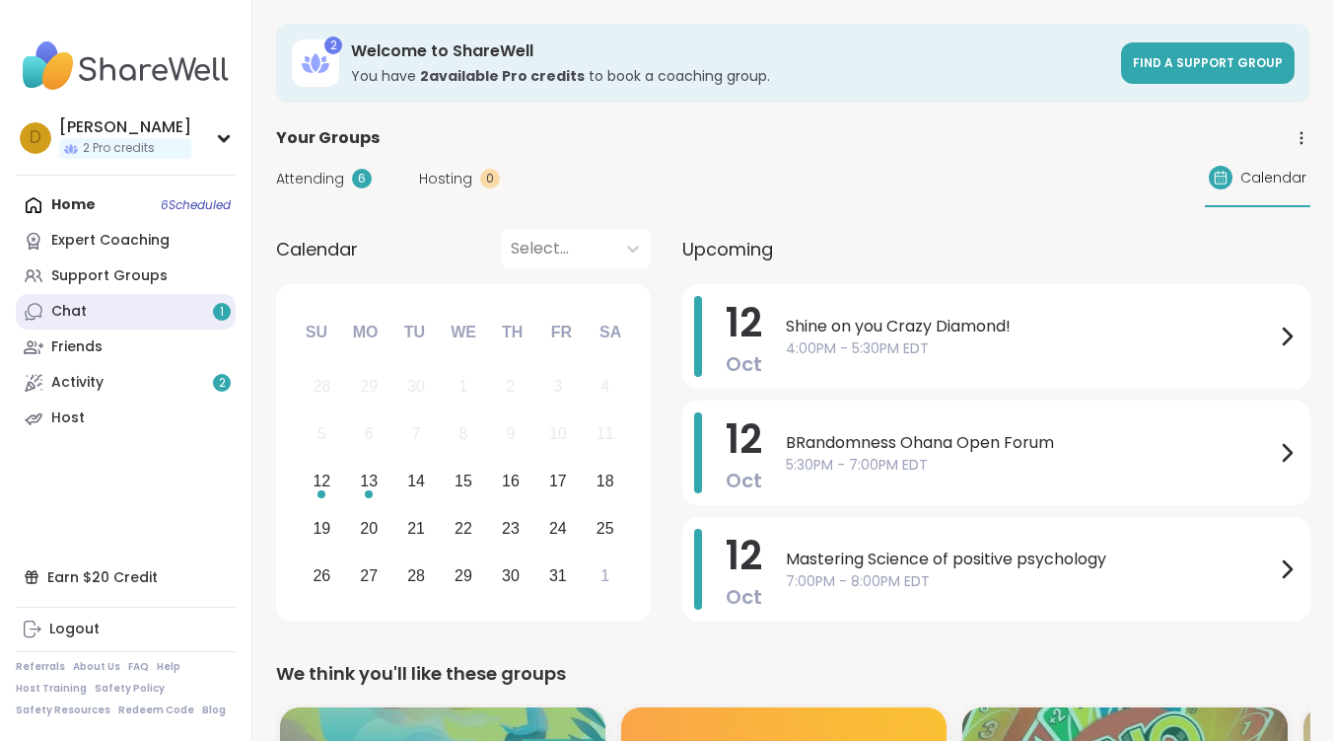
click at [189, 305] on link "Chat 1" at bounding box center [126, 312] width 220 height 36
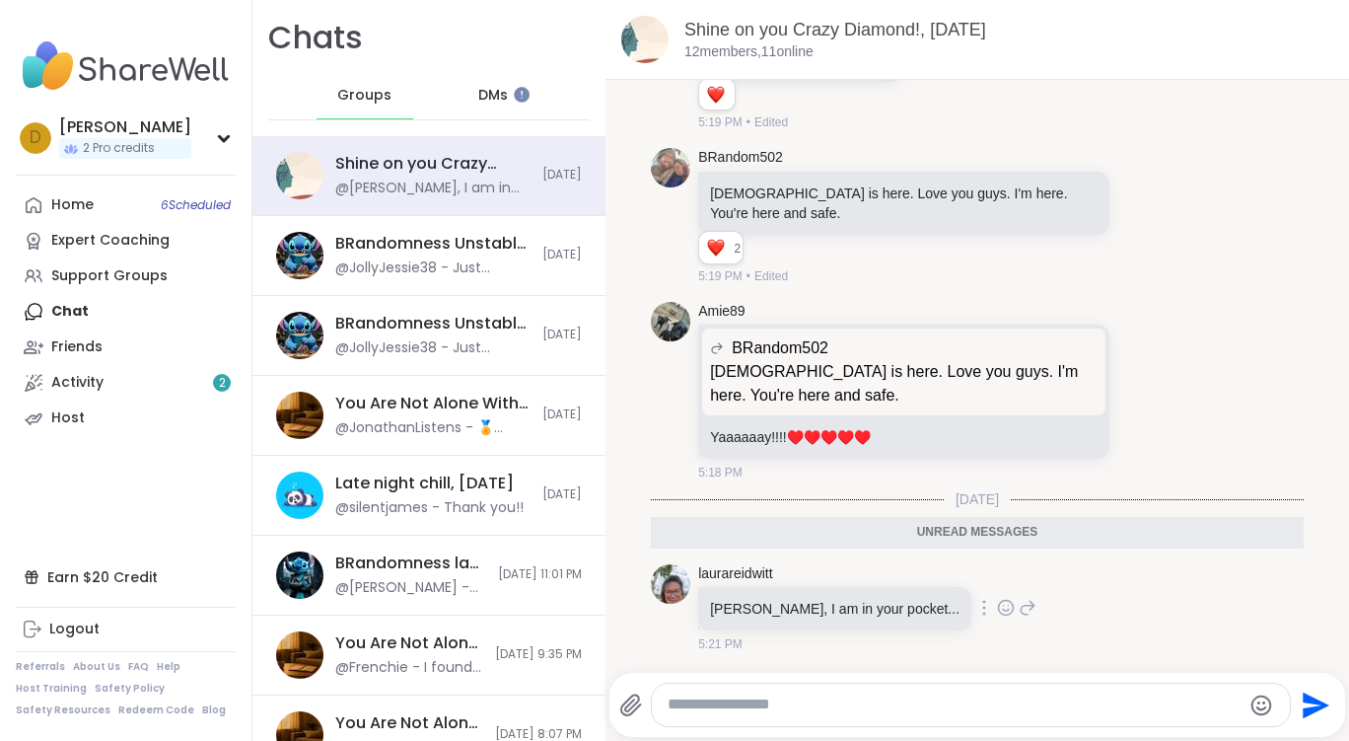
click at [997, 609] on icon at bounding box center [1006, 608] width 18 height 20
click at [840, 577] on div "Select Reaction: Heart" at bounding box center [849, 576] width 18 height 18
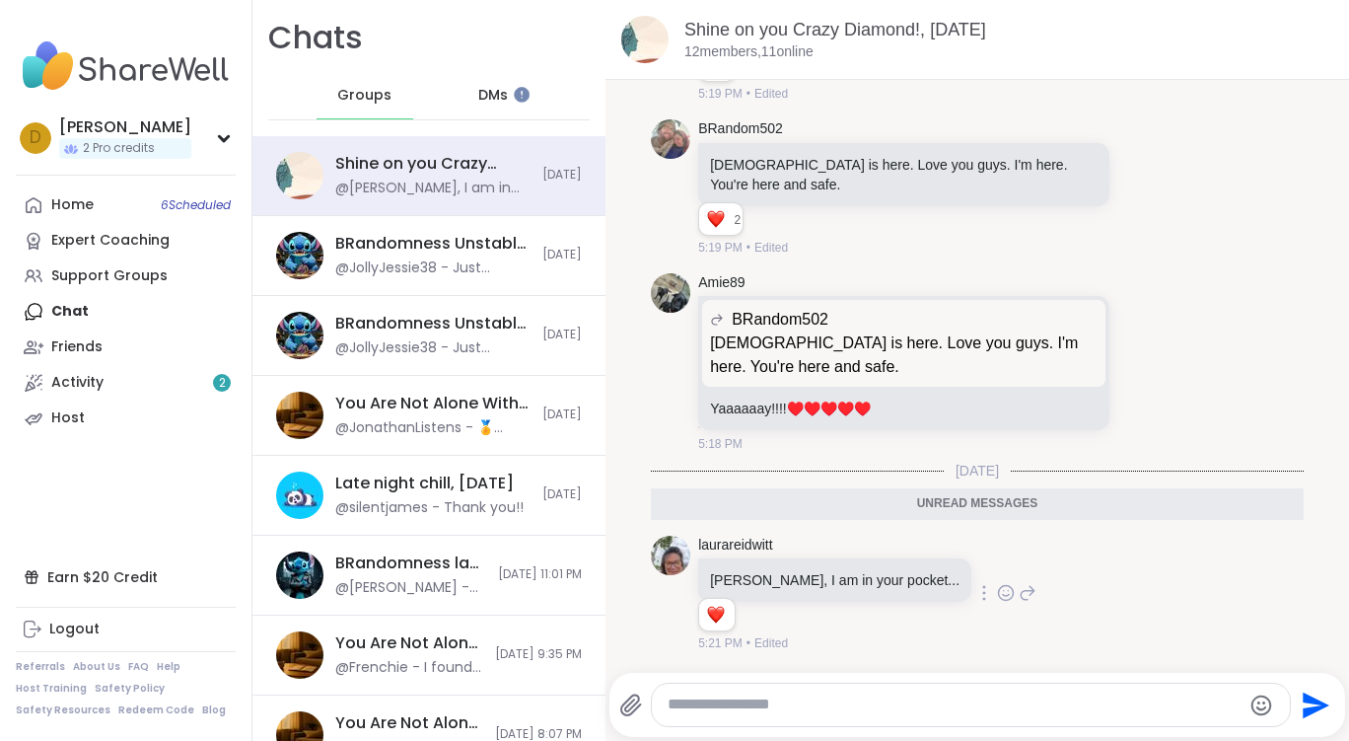
click at [1021, 595] on icon at bounding box center [1028, 594] width 14 height 14
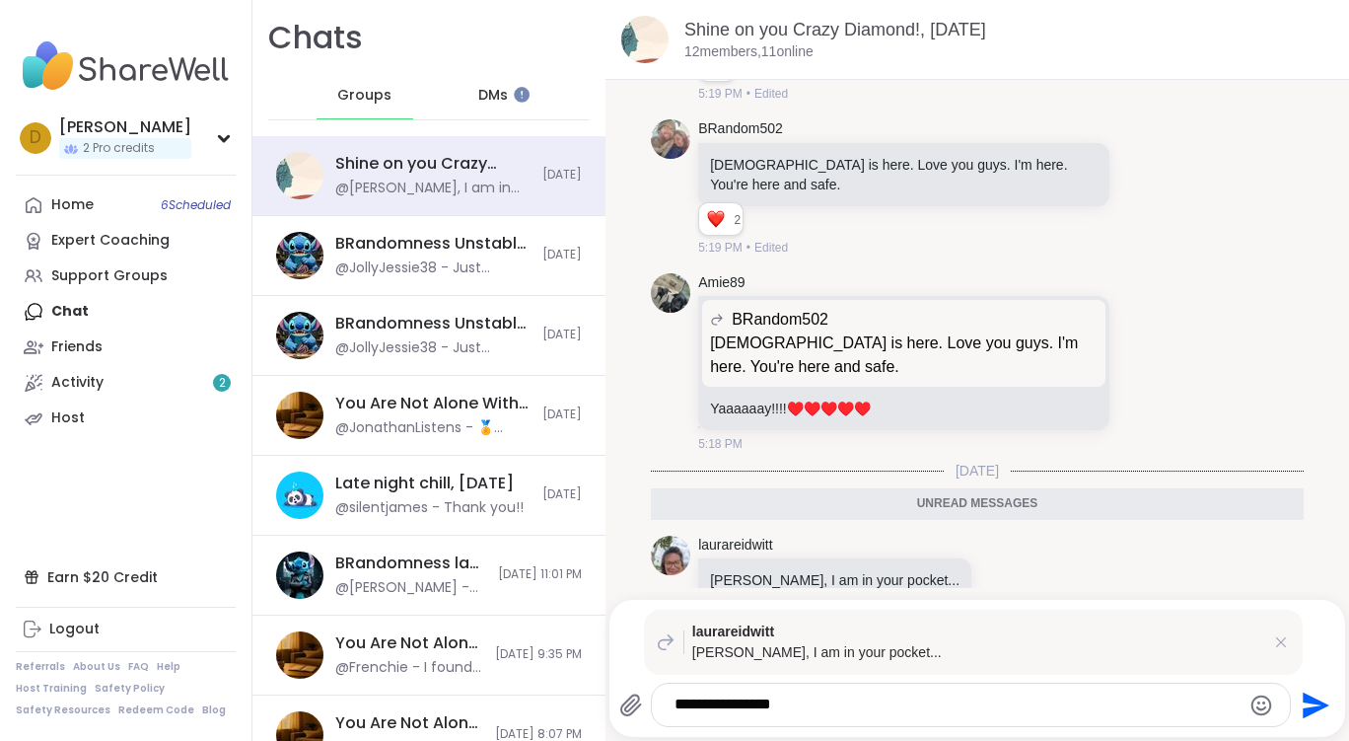
type textarea "**********"
click at [1303, 697] on icon "Send" at bounding box center [1316, 704] width 27 height 27
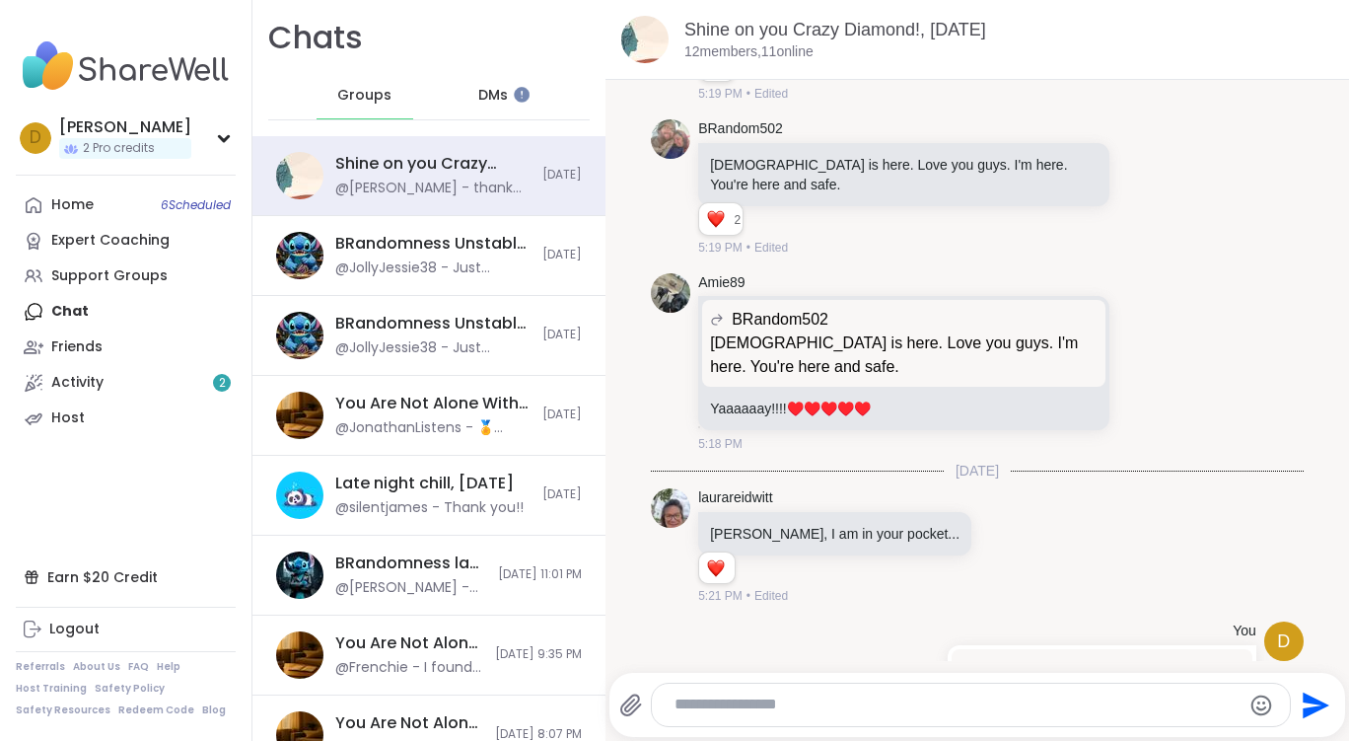
scroll to position [3115, 0]
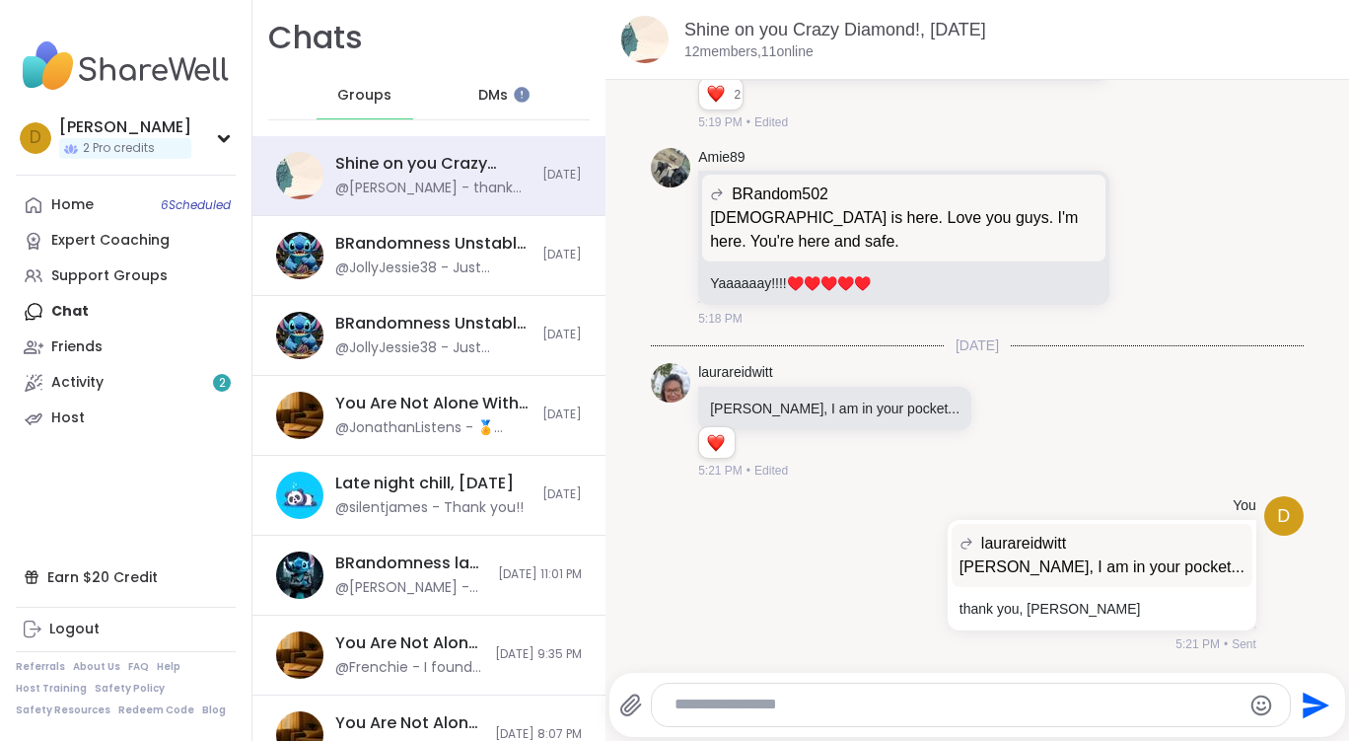
click at [489, 97] on span "DMs" at bounding box center [493, 96] width 30 height 20
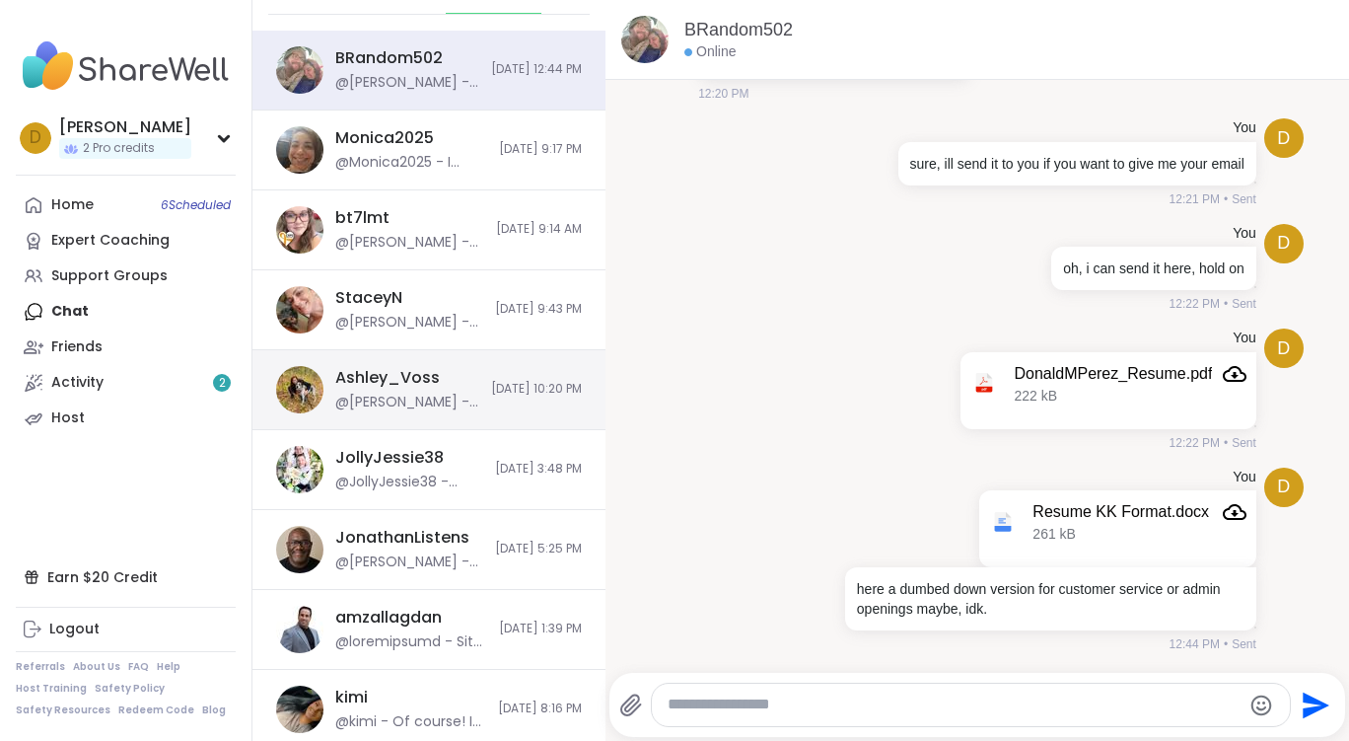
scroll to position [197, 0]
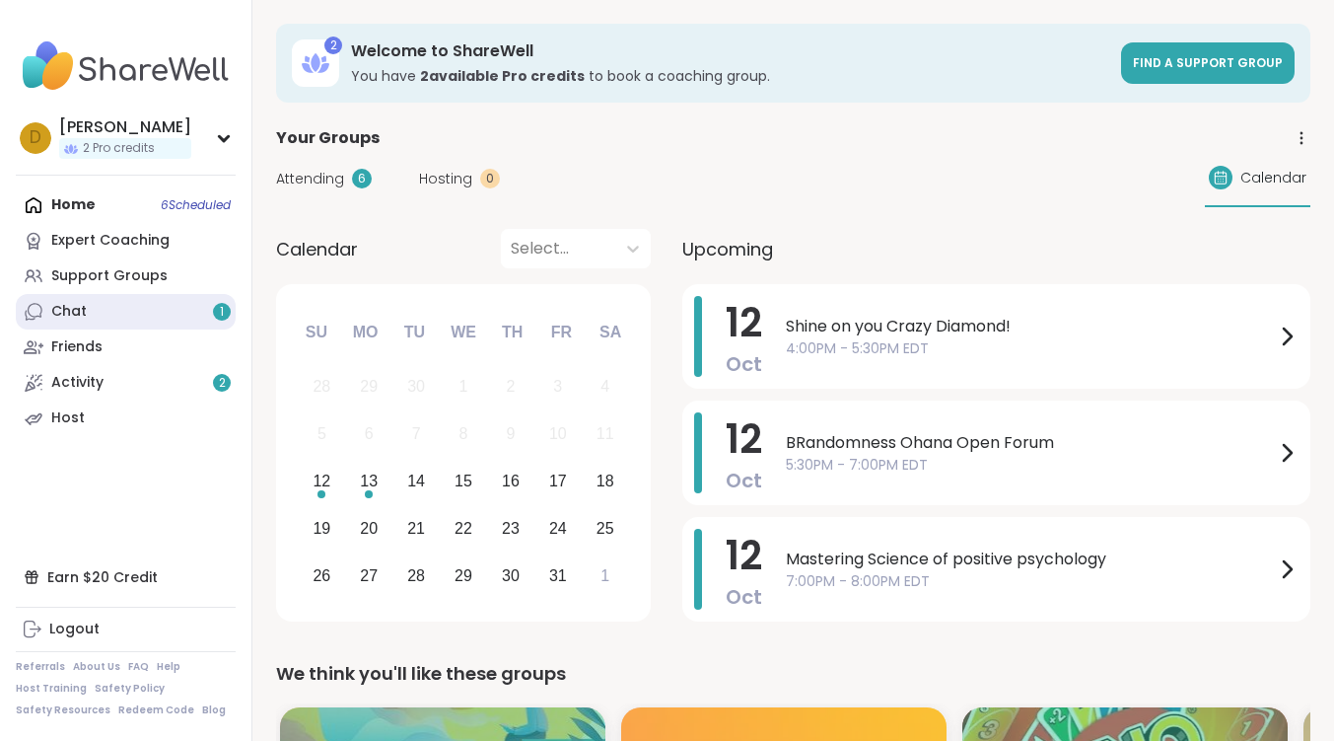
click at [146, 320] on link "Chat 1" at bounding box center [126, 312] width 220 height 36
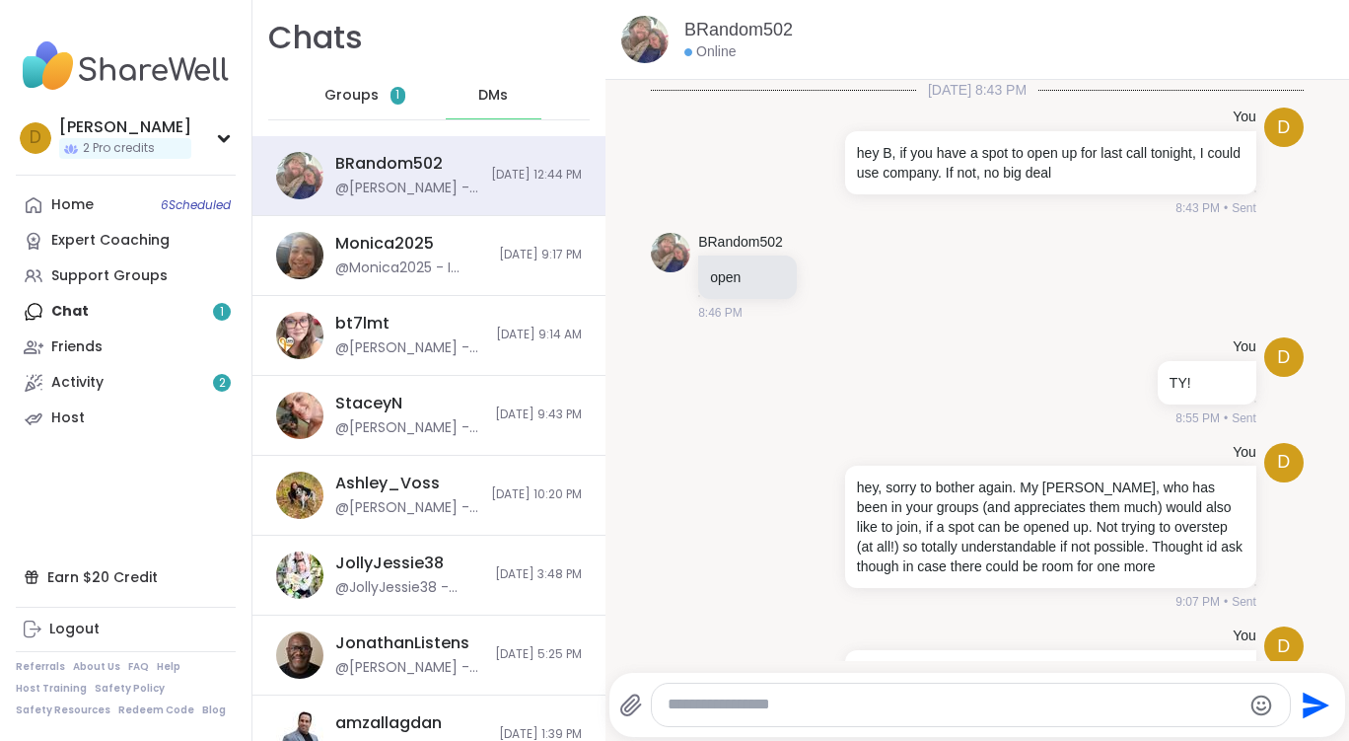
scroll to position [2727, 0]
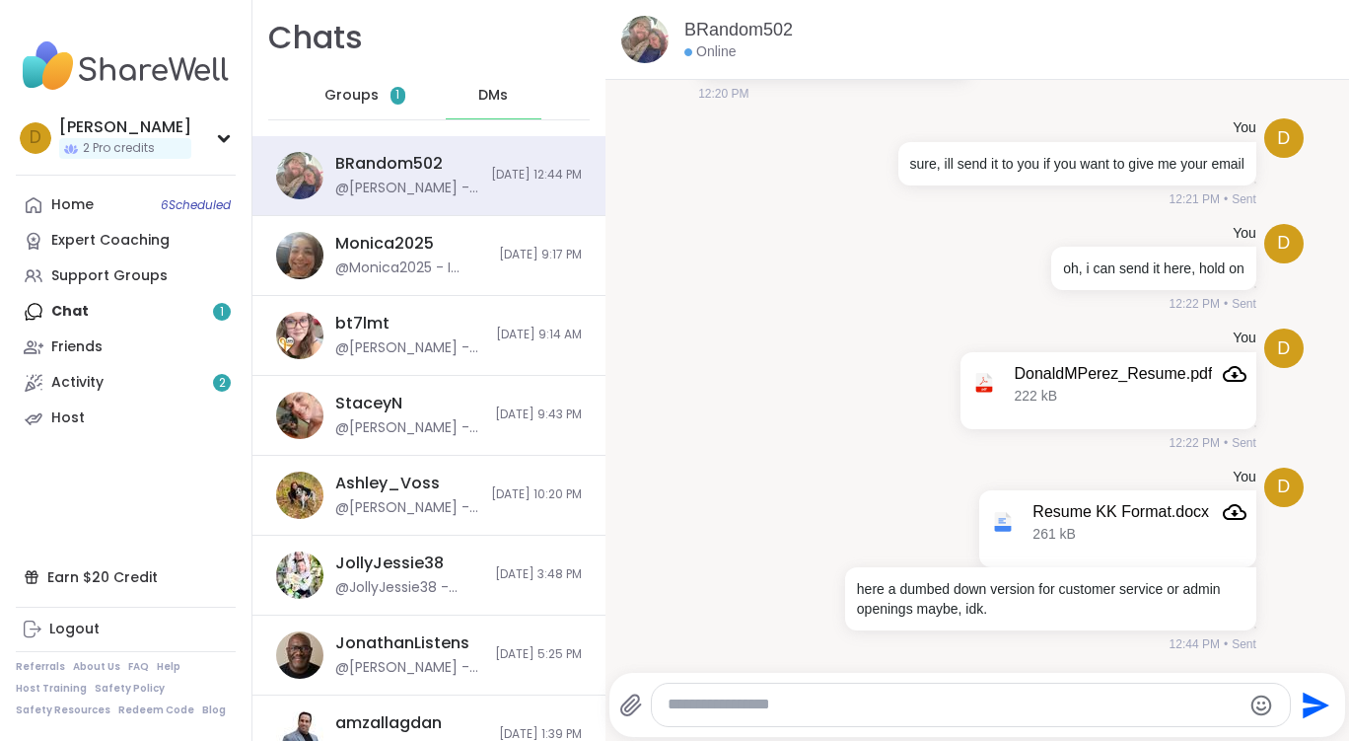
click at [484, 89] on span "DMs" at bounding box center [493, 96] width 30 height 20
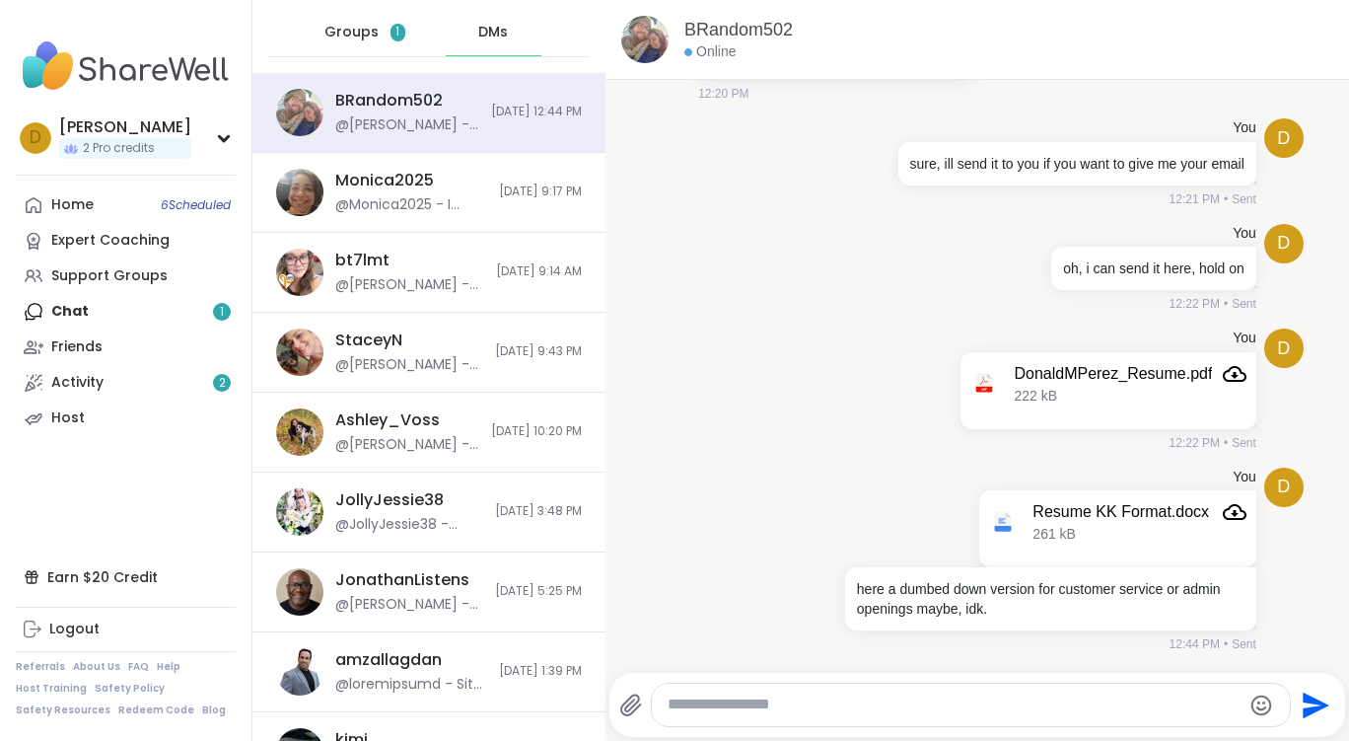
scroll to position [0, 0]
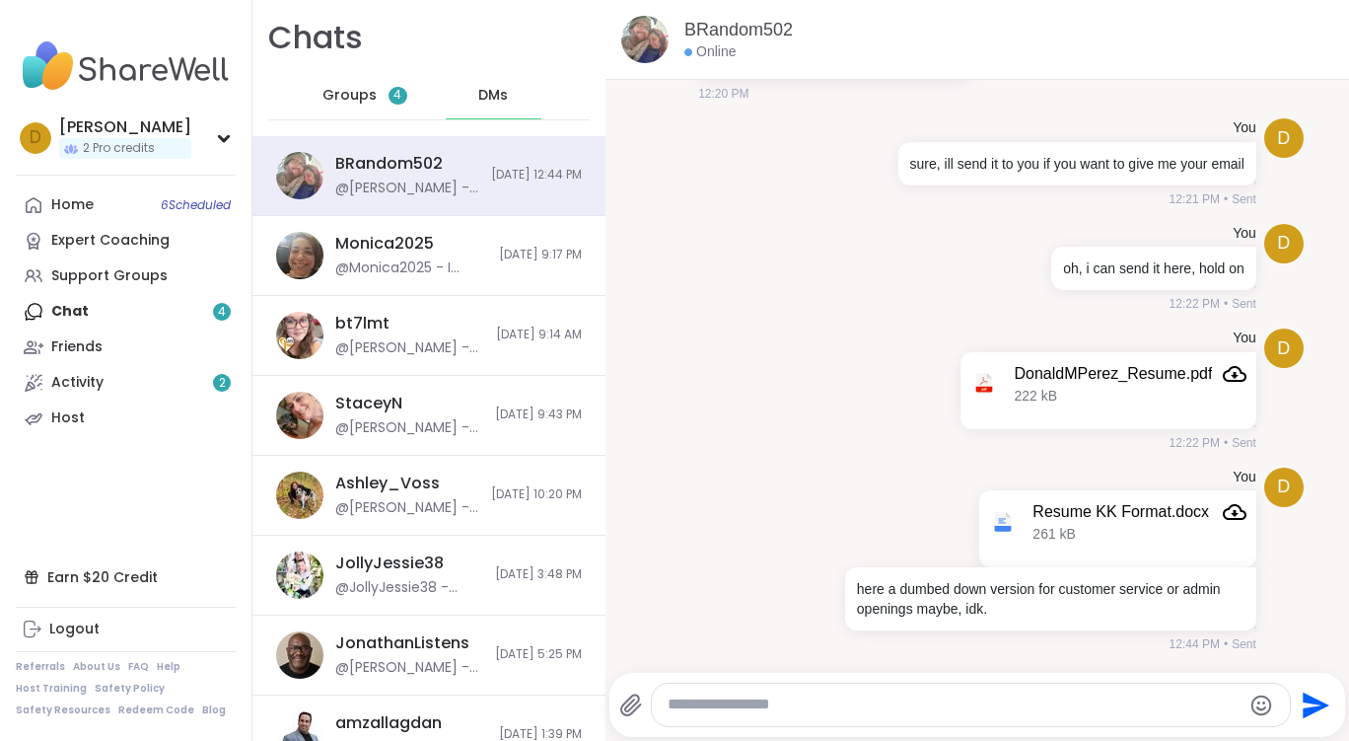
click at [364, 94] on span "Groups" at bounding box center [350, 96] width 54 height 20
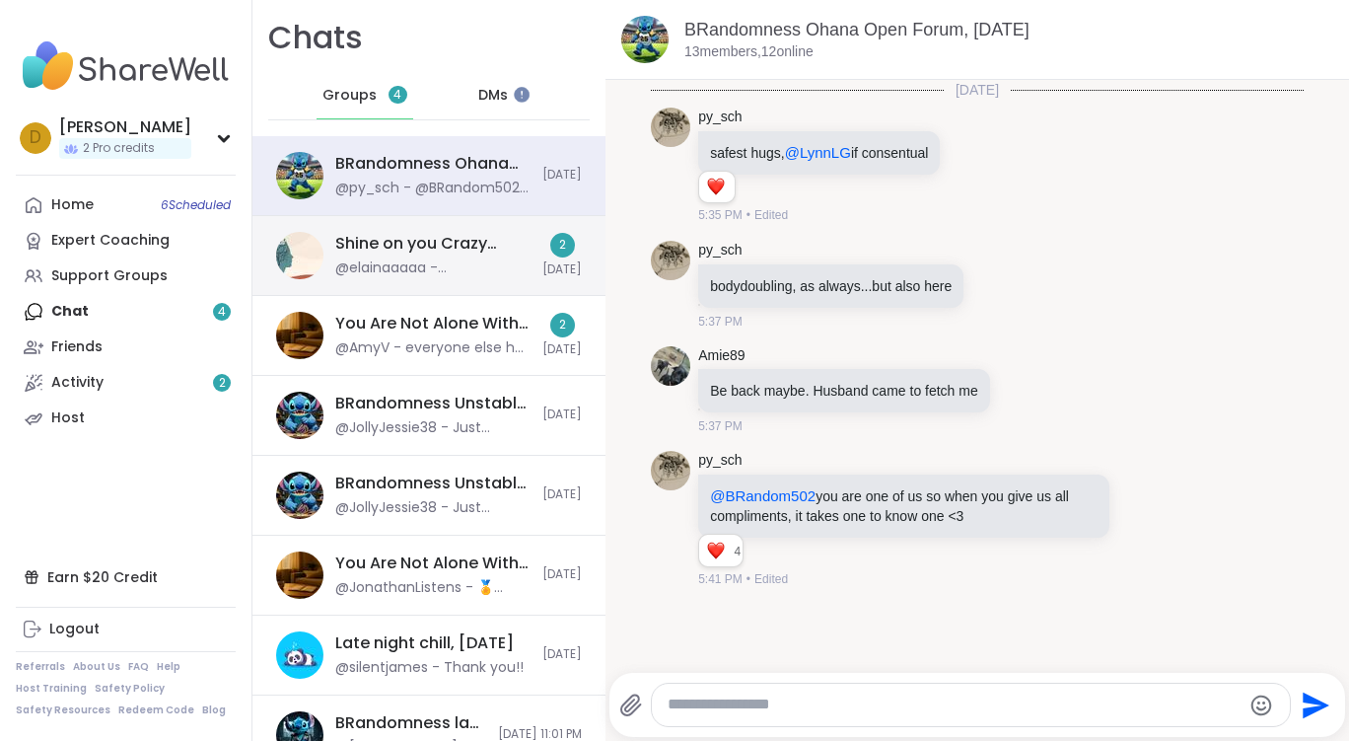
click at [466, 241] on div "Shine on you Crazy Diamond!, [DATE]" at bounding box center [432, 244] width 195 height 22
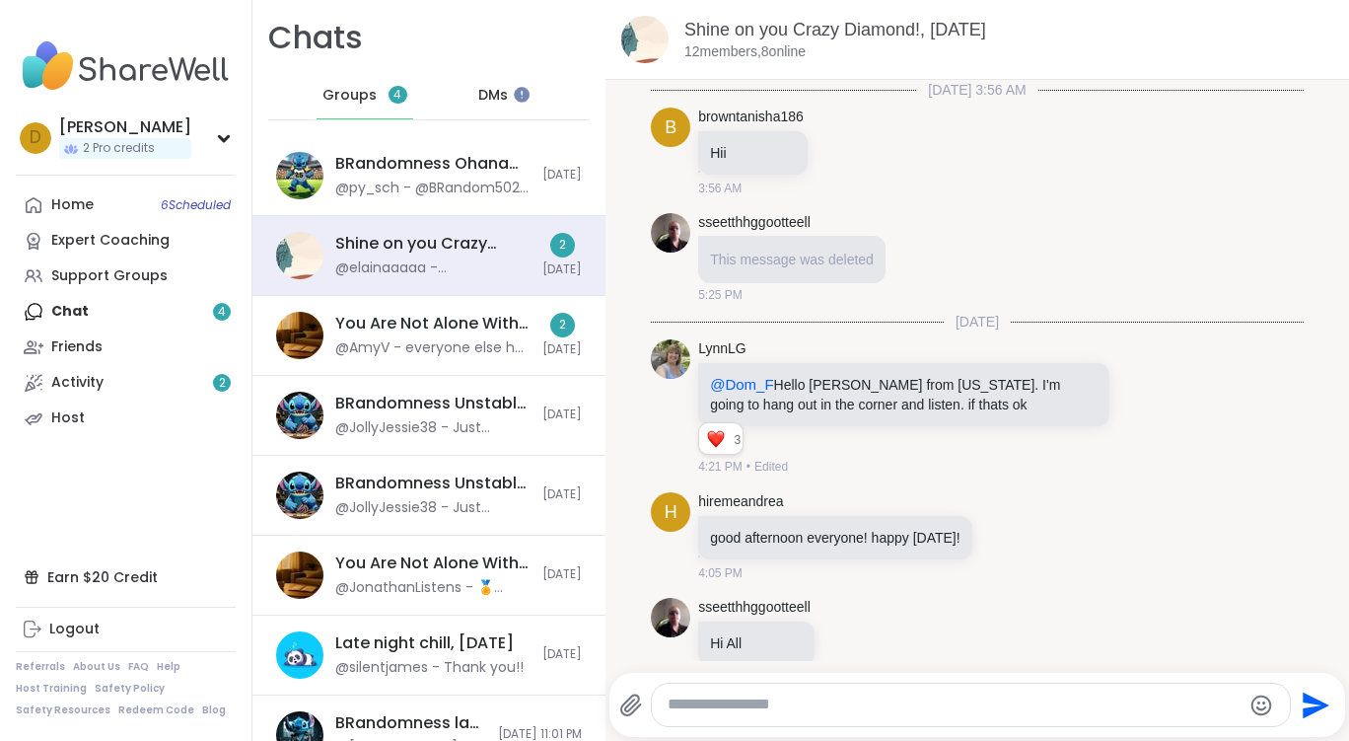
scroll to position [4517, 0]
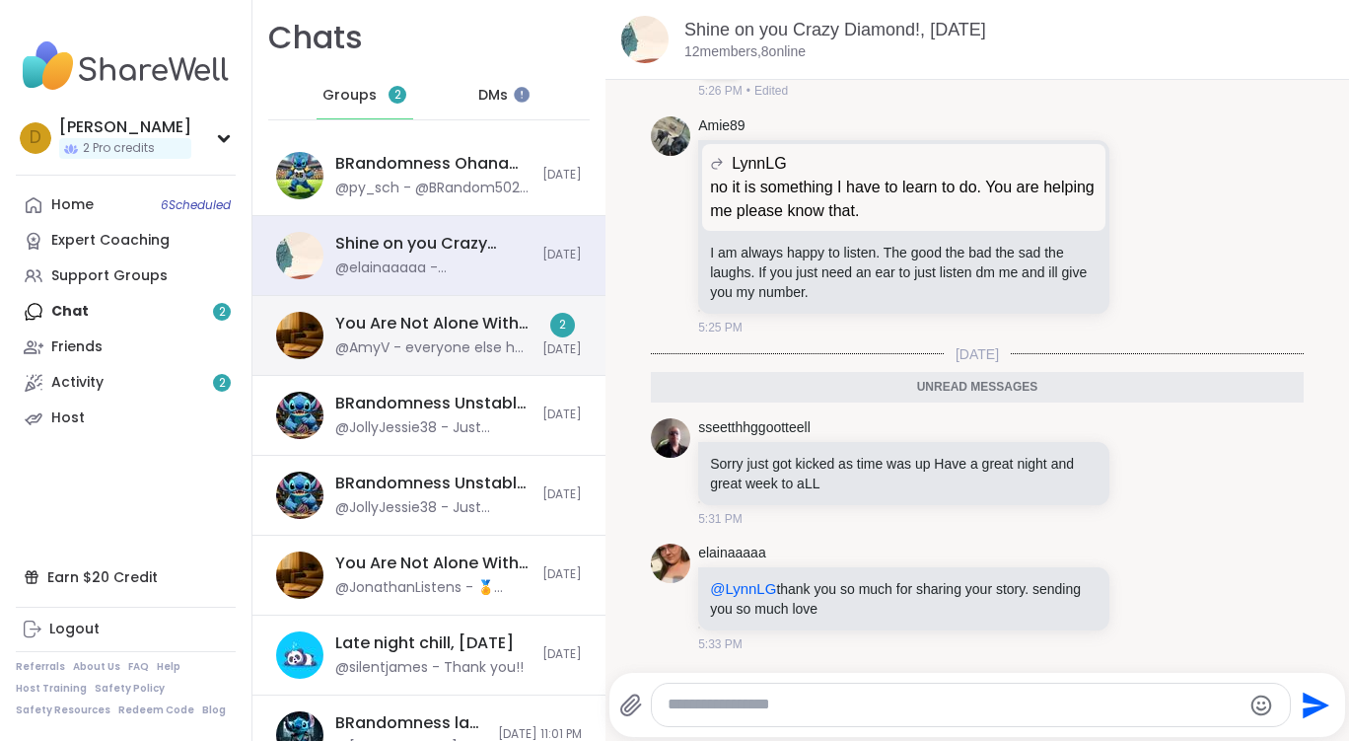
click at [481, 339] on div "@AmyV - everyone else has the problem ! Which is ridiculous. They are more than…" at bounding box center [432, 348] width 195 height 20
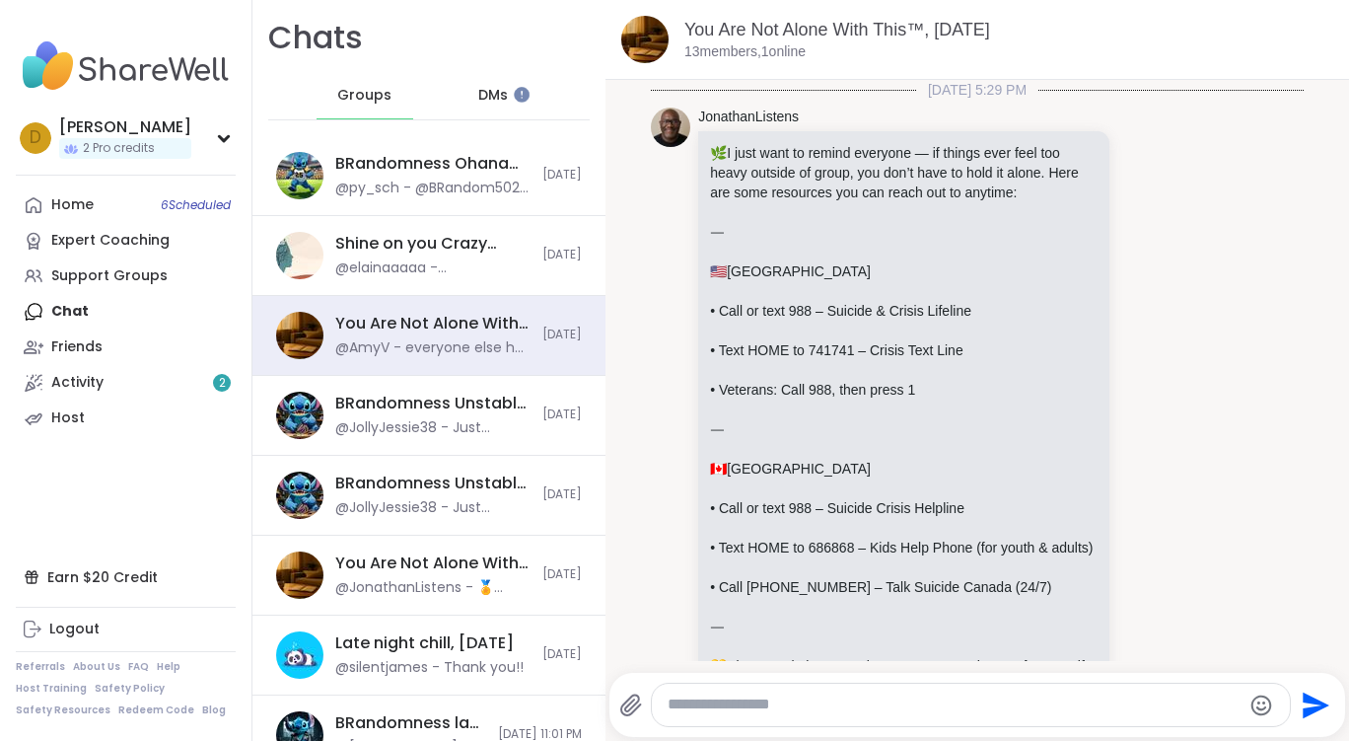
scroll to position [14277, 0]
